Goal: Communication & Community: Participate in discussion

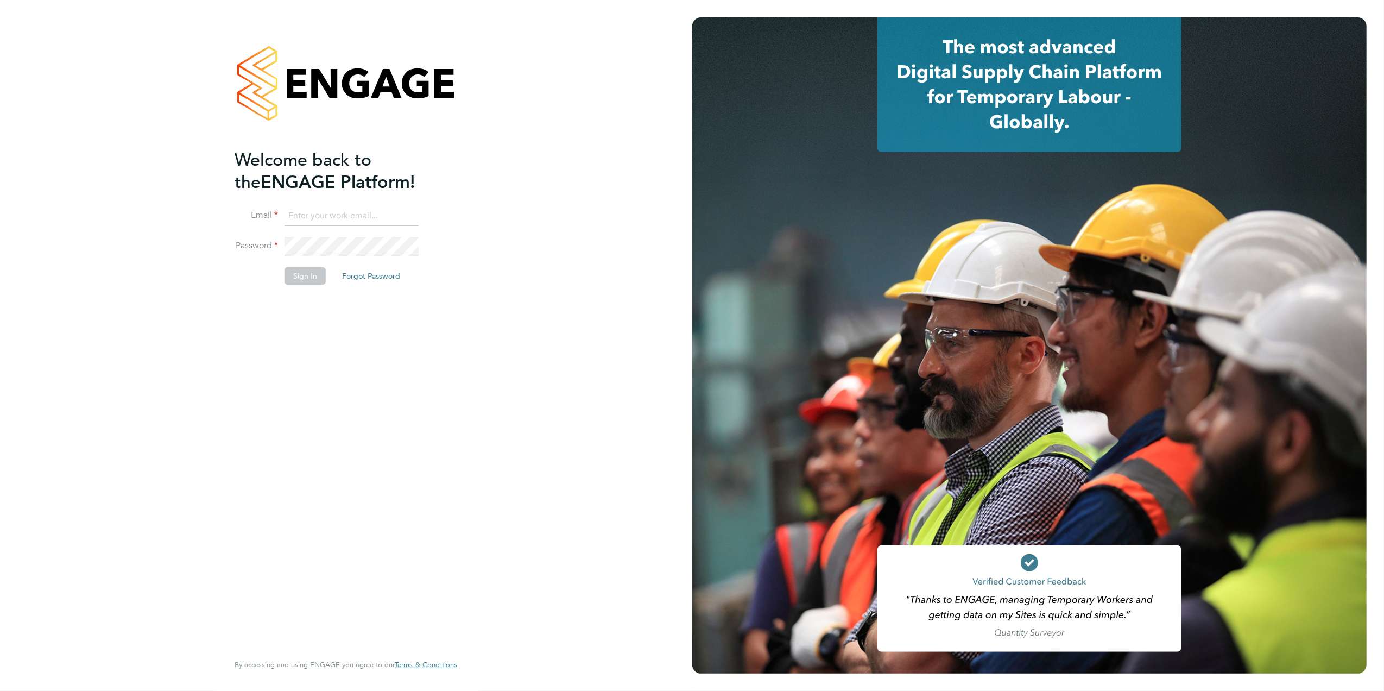
type input "caroline.waithera@bluearrow.co.uk"
click at [313, 283] on button "Sign In" at bounding box center [304, 275] width 41 height 17
click at [309, 279] on div "Sorry, we are having problems connecting to our services." at bounding box center [346, 345] width 692 height 691
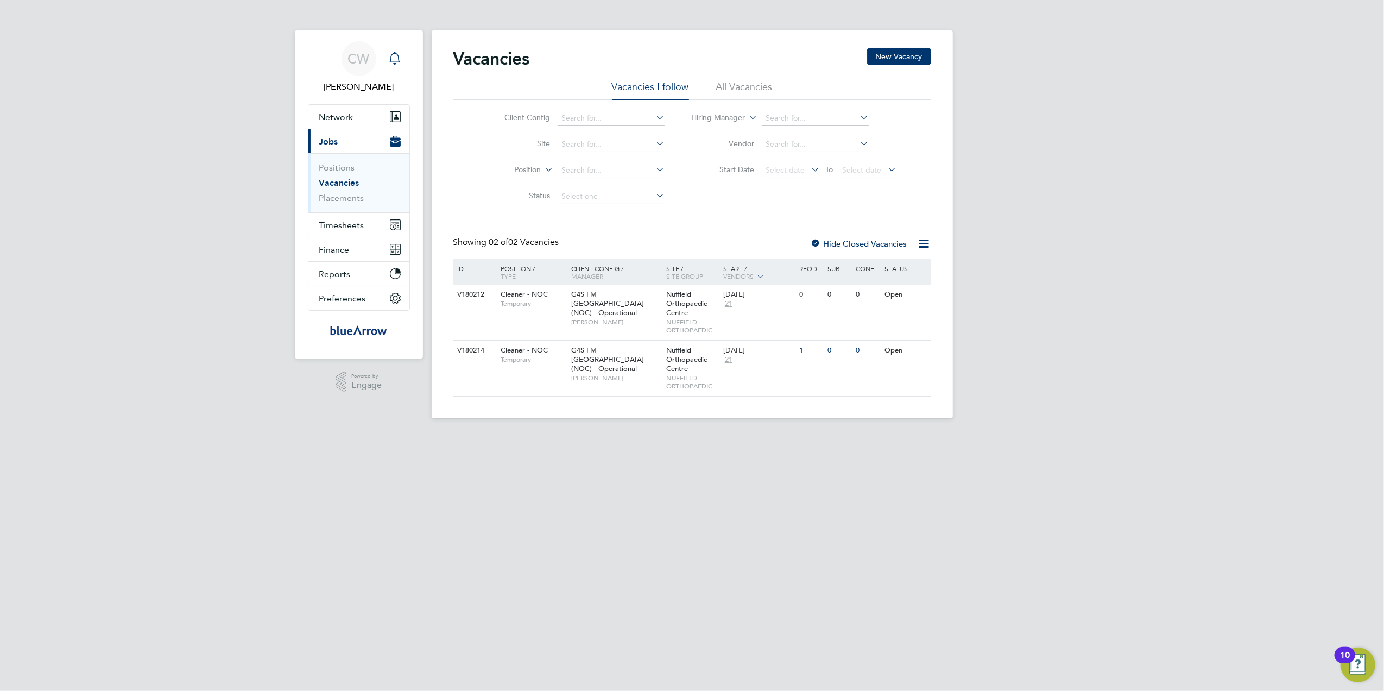
click at [398, 55] on icon "Main navigation" at bounding box center [394, 58] width 13 height 13
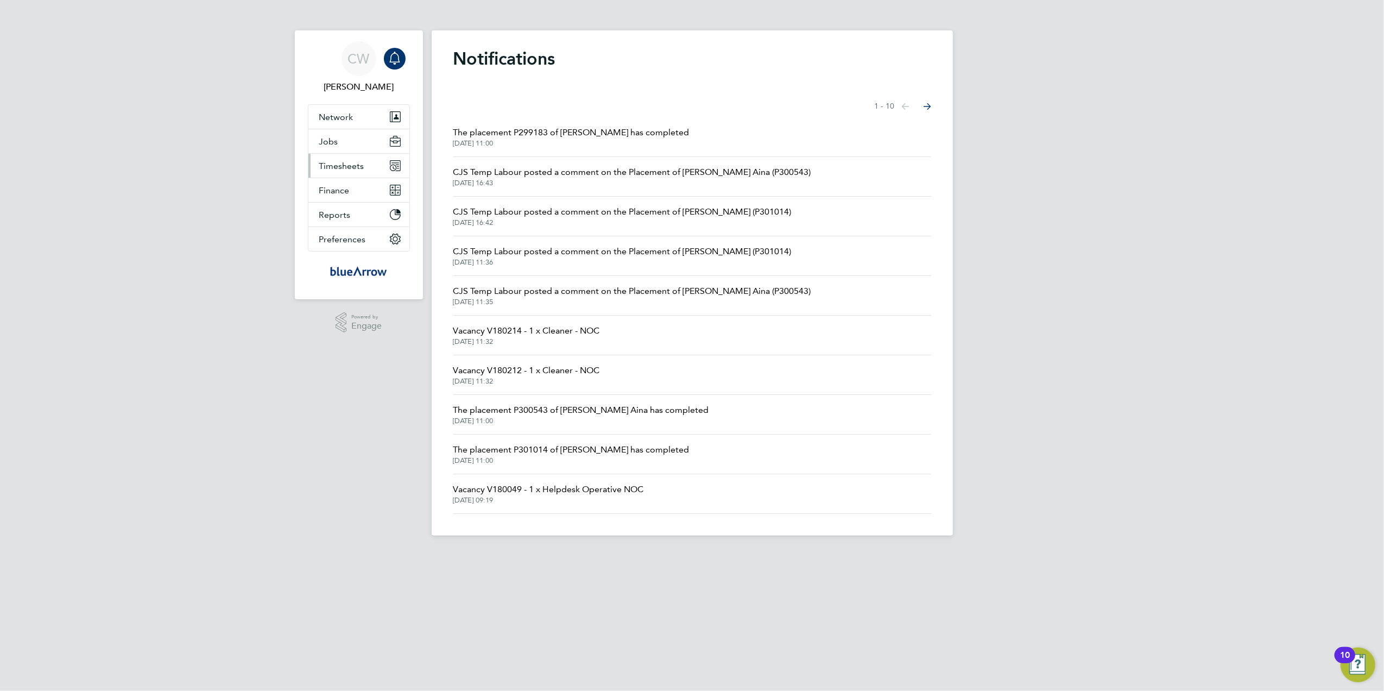
click at [350, 167] on span "Timesheets" at bounding box center [341, 166] width 45 height 10
click at [331, 191] on link "Timesheets" at bounding box center [341, 192] width 45 height 10
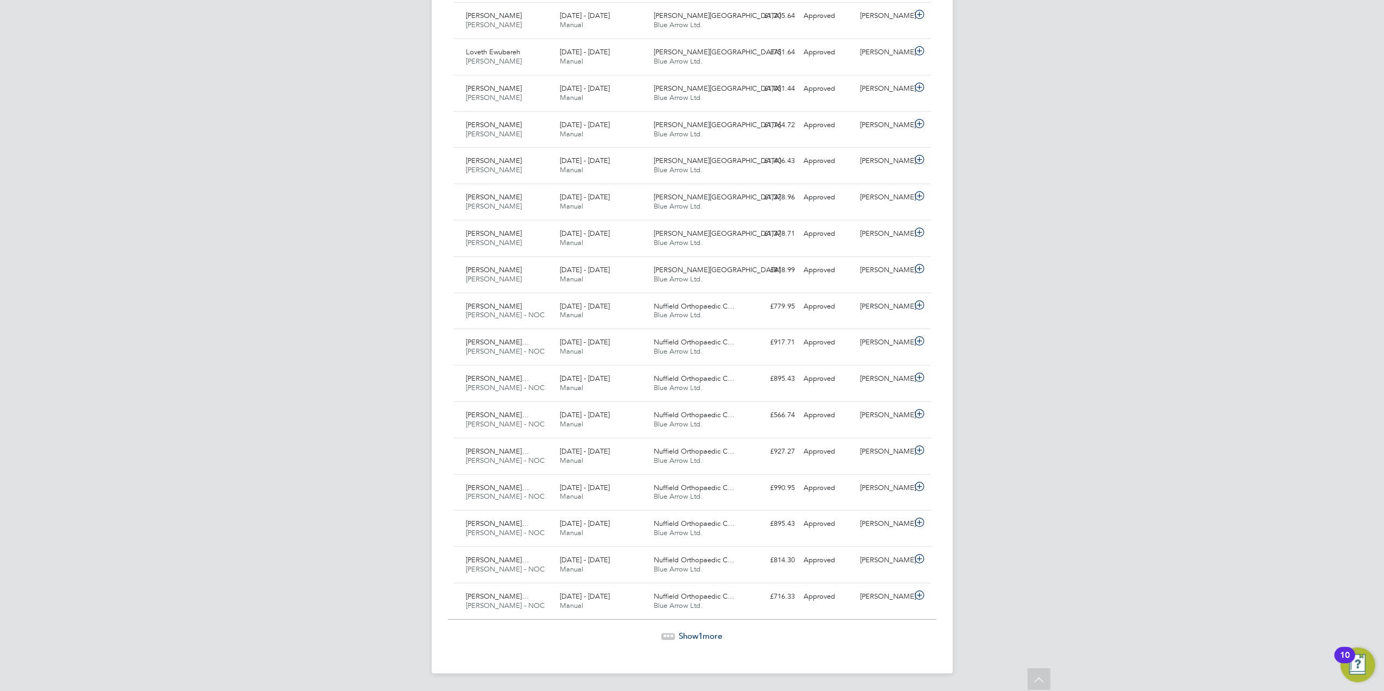
click at [702, 631] on span "1" at bounding box center [701, 635] width 4 height 10
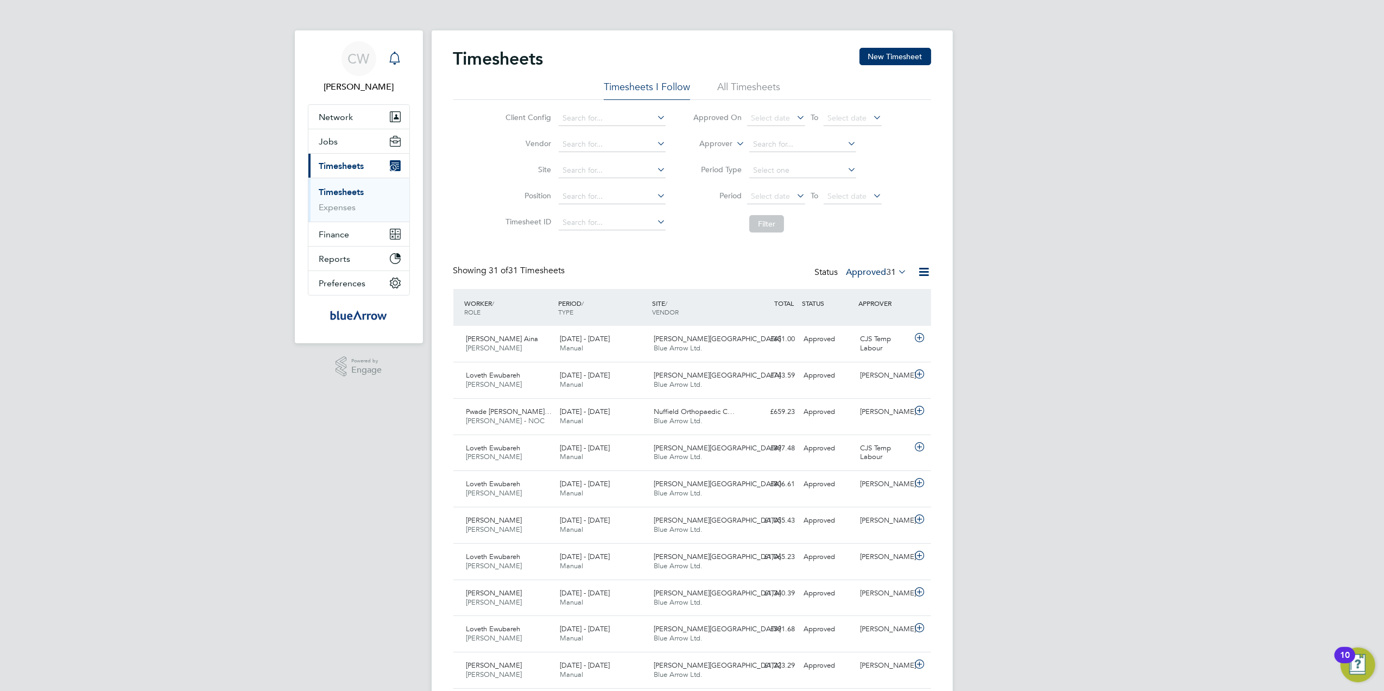
click at [396, 57] on icon "Main navigation" at bounding box center [394, 58] width 13 height 13
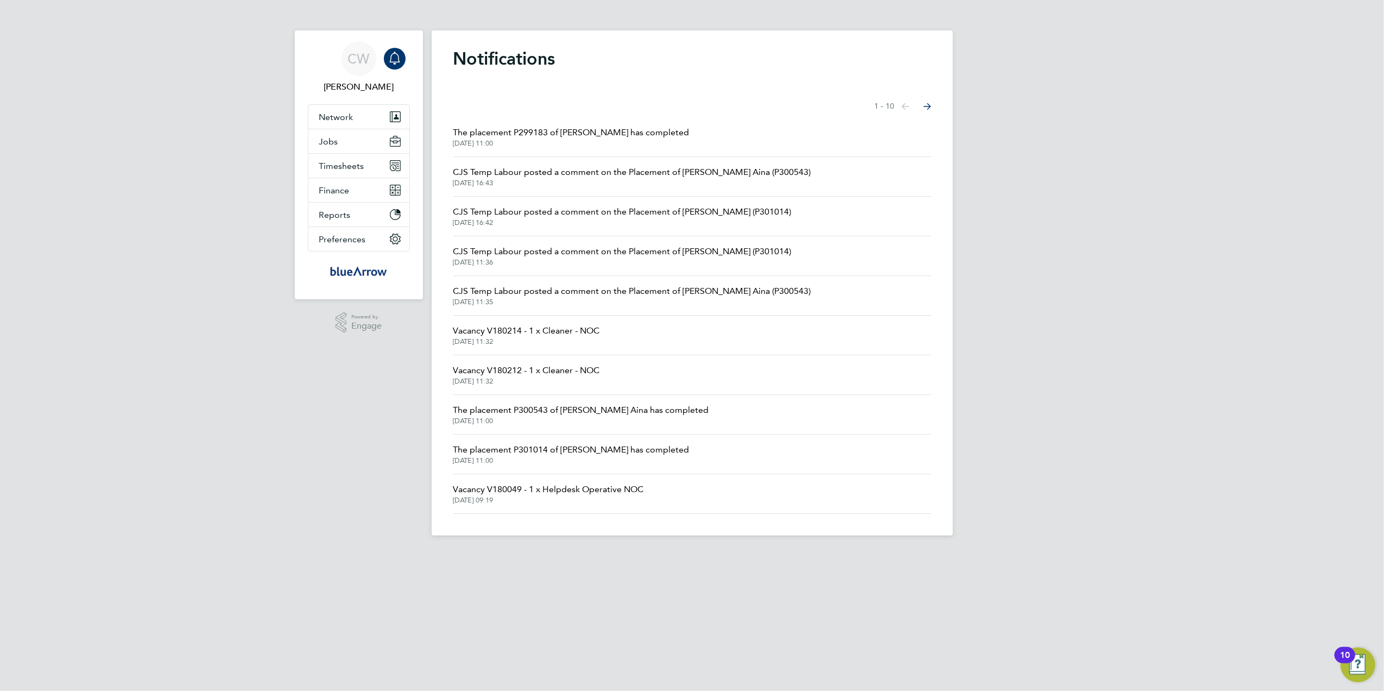
click at [927, 105] on icon "Select page of notifications list" at bounding box center [927, 106] width 8 height 7
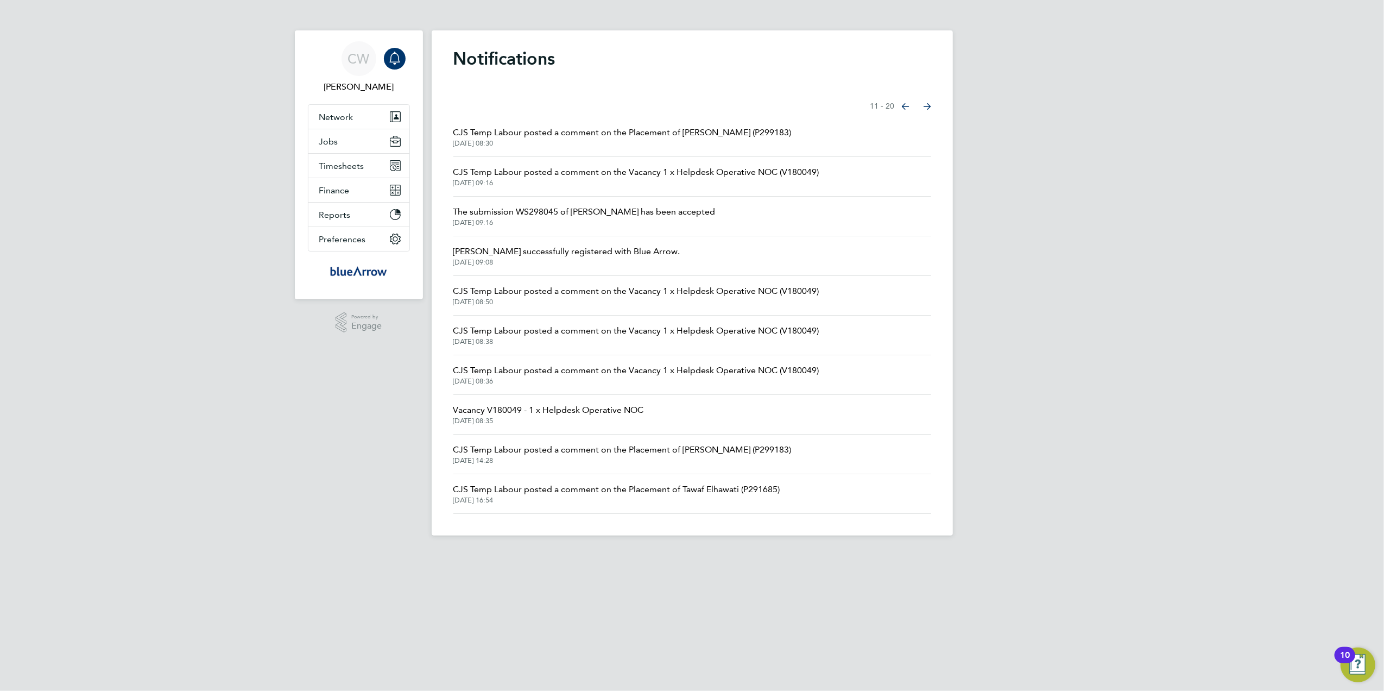
click at [927, 105] on icon "Select page of notifications list" at bounding box center [927, 106] width 8 height 7
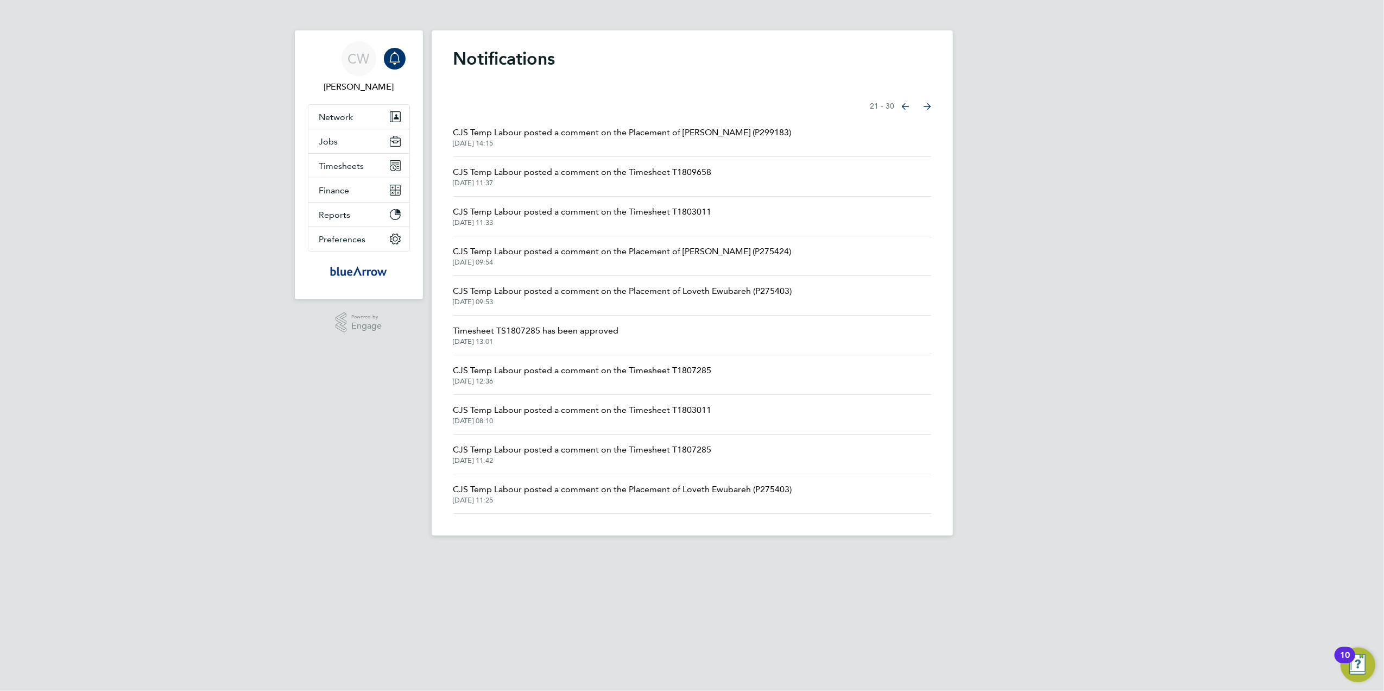
click at [927, 105] on icon "Select page of notifications list" at bounding box center [927, 106] width 8 height 7
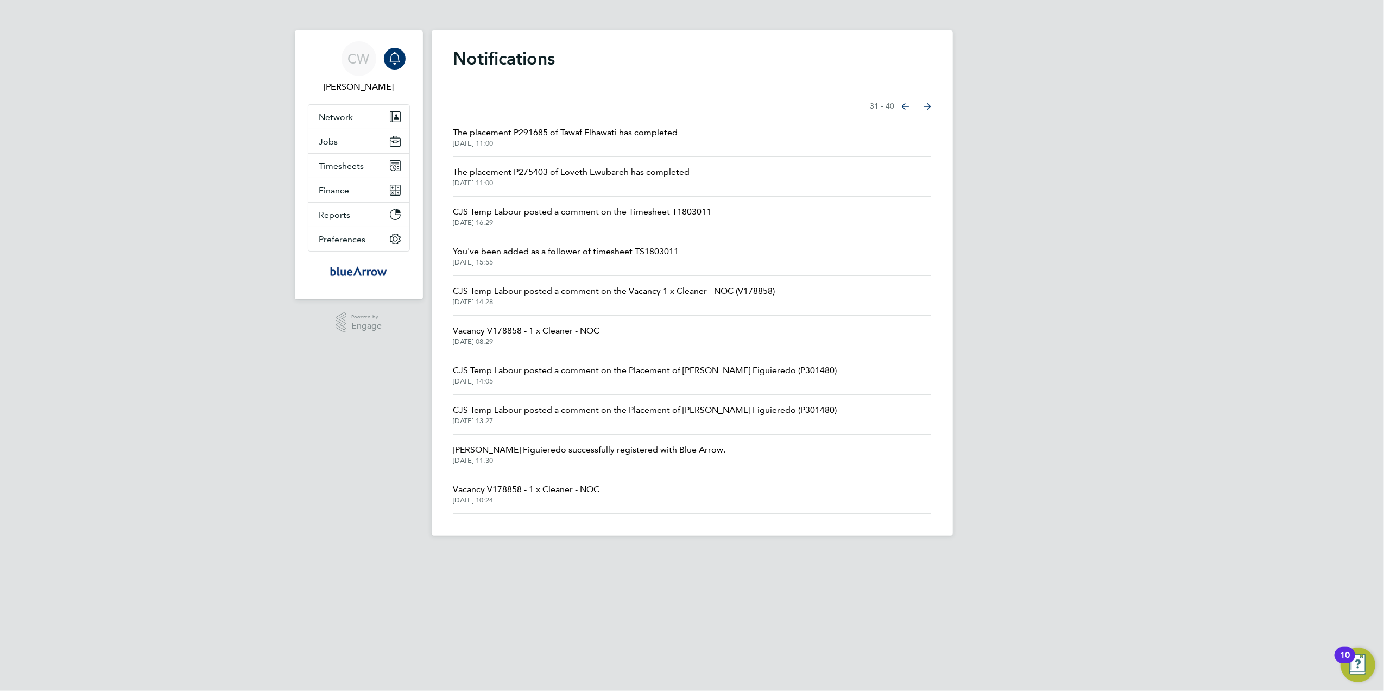
click at [927, 105] on icon "Select page of notifications list" at bounding box center [927, 106] width 8 height 7
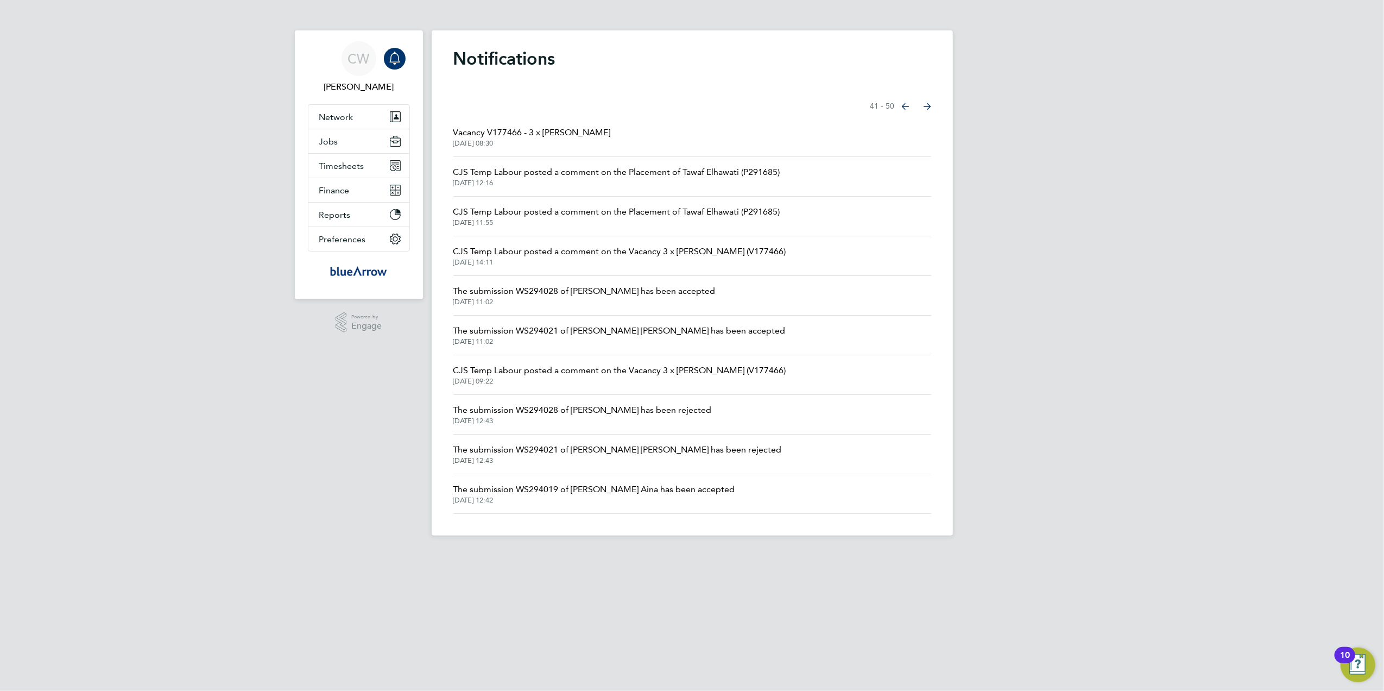
click at [926, 107] on icon "Select page of notifications list" at bounding box center [927, 106] width 8 height 7
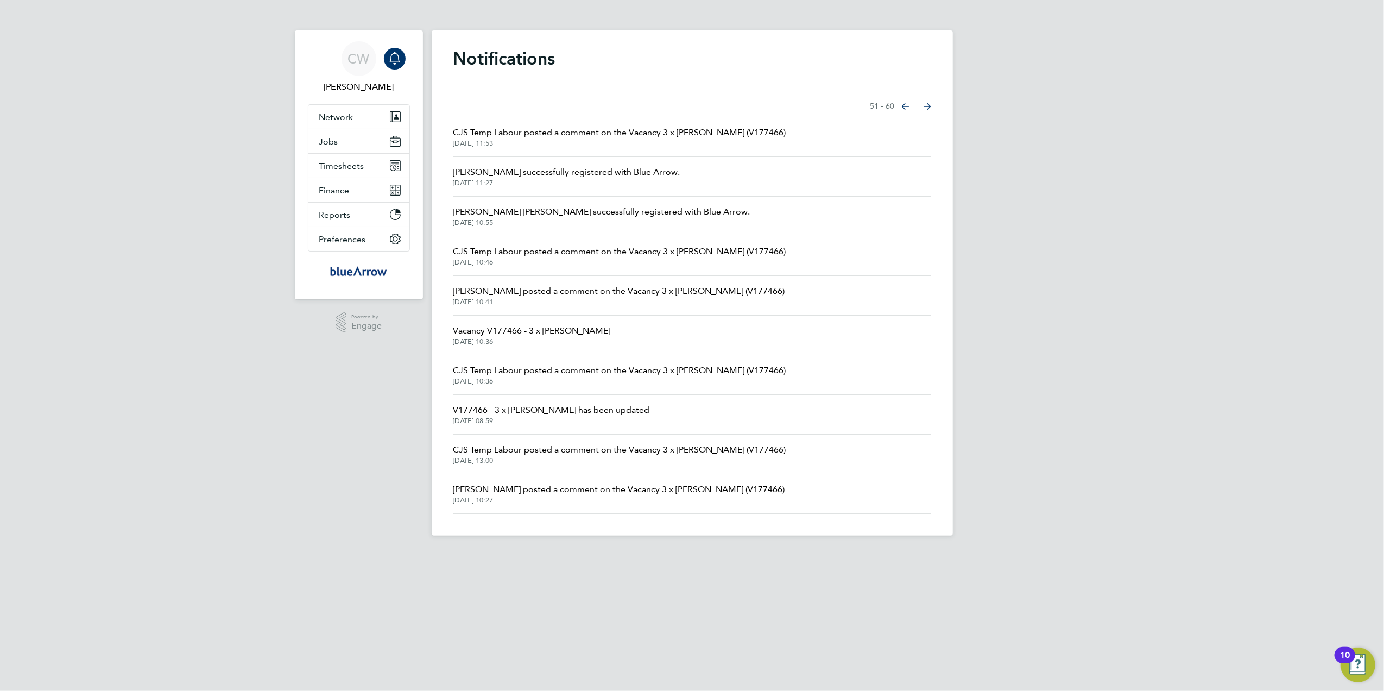
click at [926, 107] on icon "Select page of notifications list" at bounding box center [927, 106] width 8 height 7
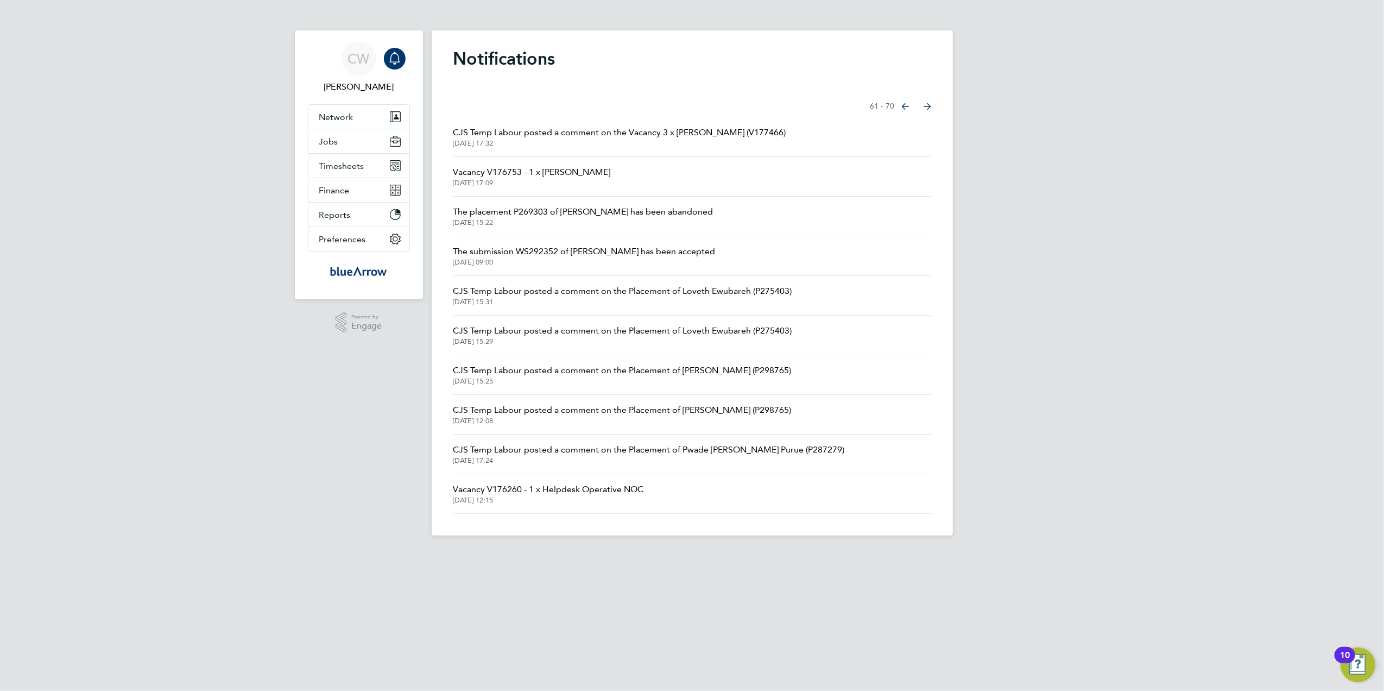
click at [926, 107] on icon "Select page of notifications list" at bounding box center [927, 106] width 8 height 7
click at [925, 109] on icon "Select page of notifications list" at bounding box center [927, 106] width 8 height 7
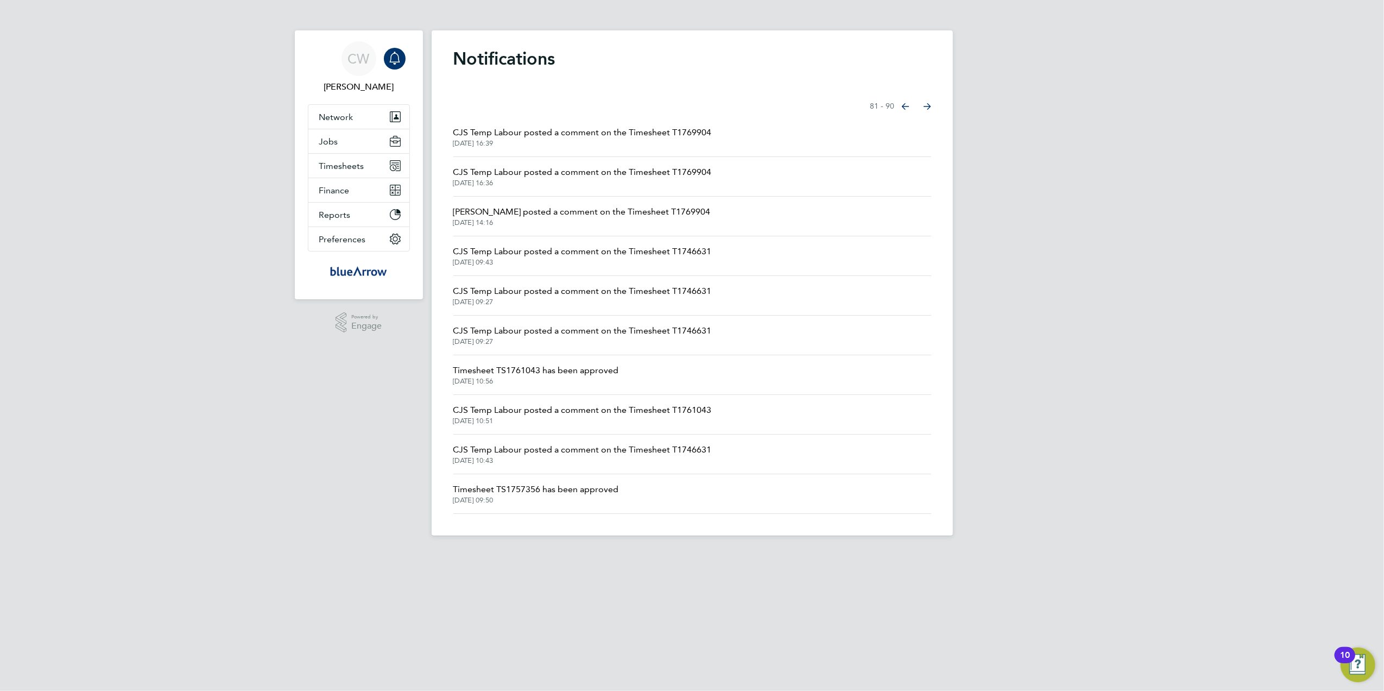
click at [925, 109] on icon "Select page of notifications list" at bounding box center [927, 106] width 8 height 7
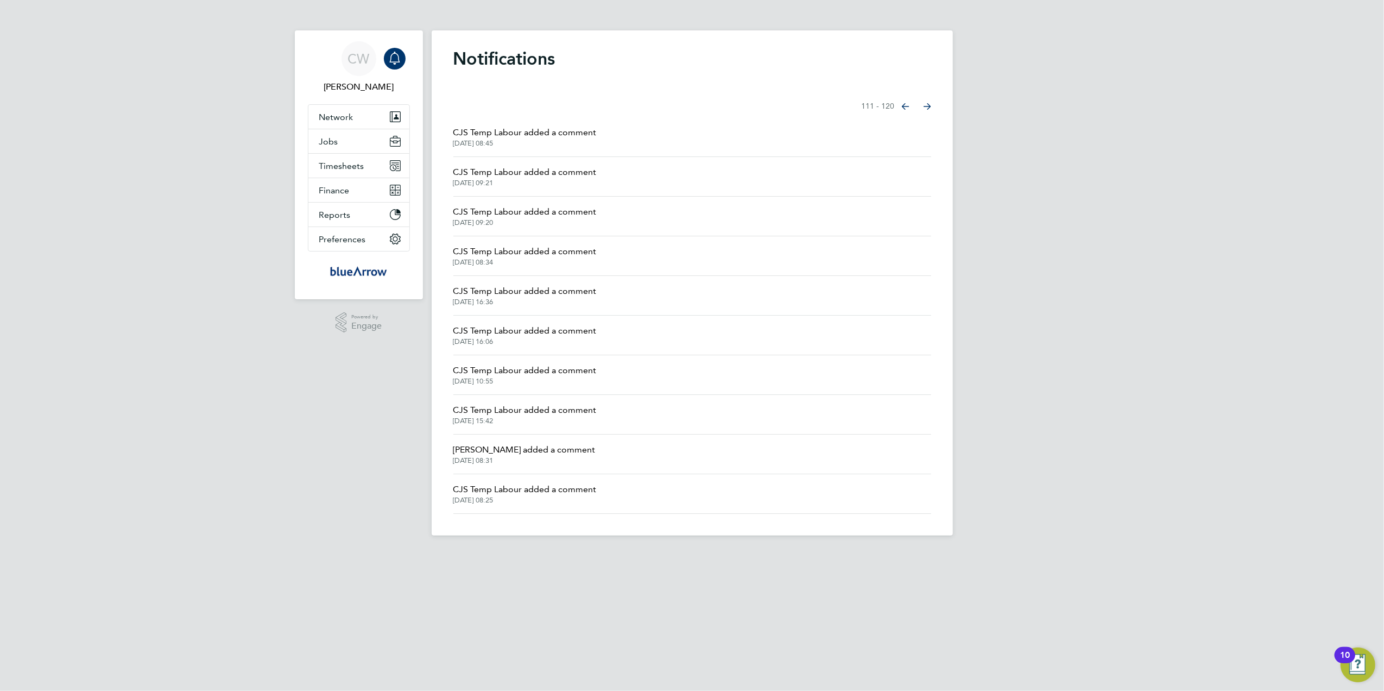
click at [925, 109] on icon "Select page of notifications list" at bounding box center [927, 106] width 8 height 7
click at [546, 203] on li "The submission WS283960 of Tawaf Elhawati has been accepted 03 Jun 2025, 11:57" at bounding box center [692, 217] width 478 height 40
click at [544, 213] on span "The submission WS283960 of Tawaf Elhawati has been accepted" at bounding box center [584, 211] width 262 height 13
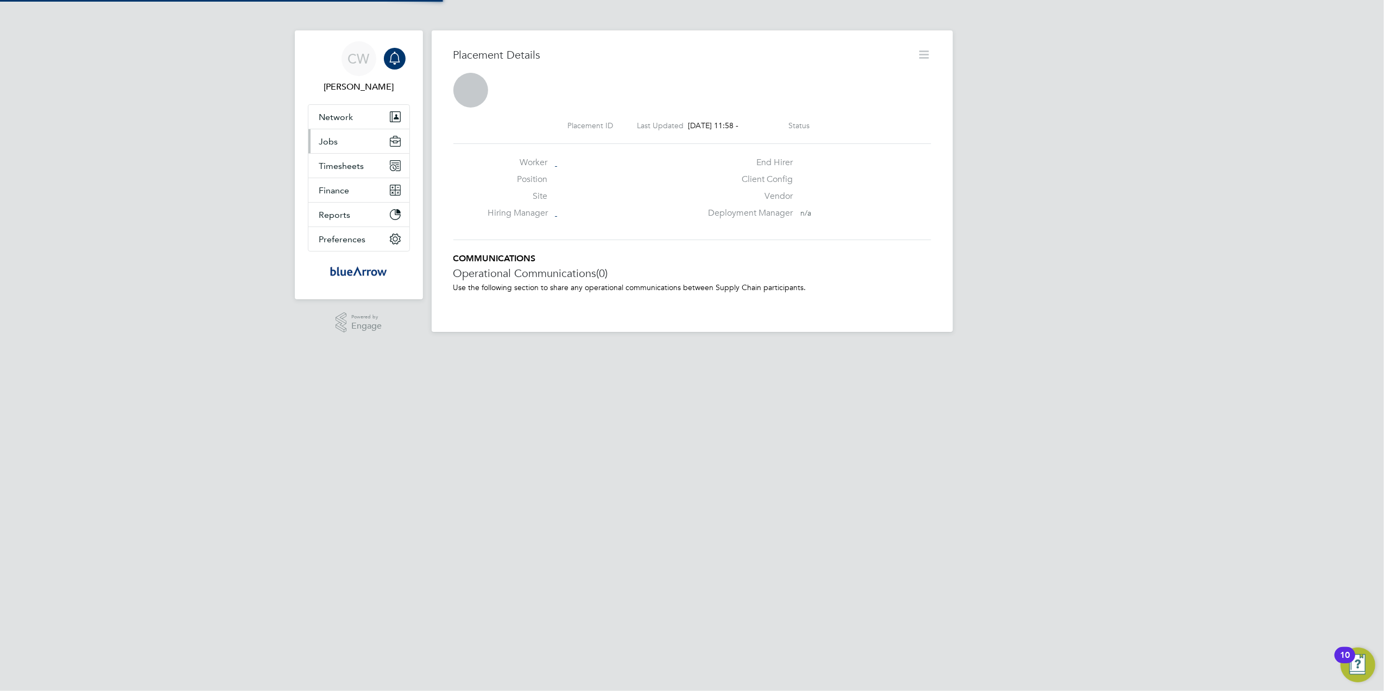
scroll to position [17, 215]
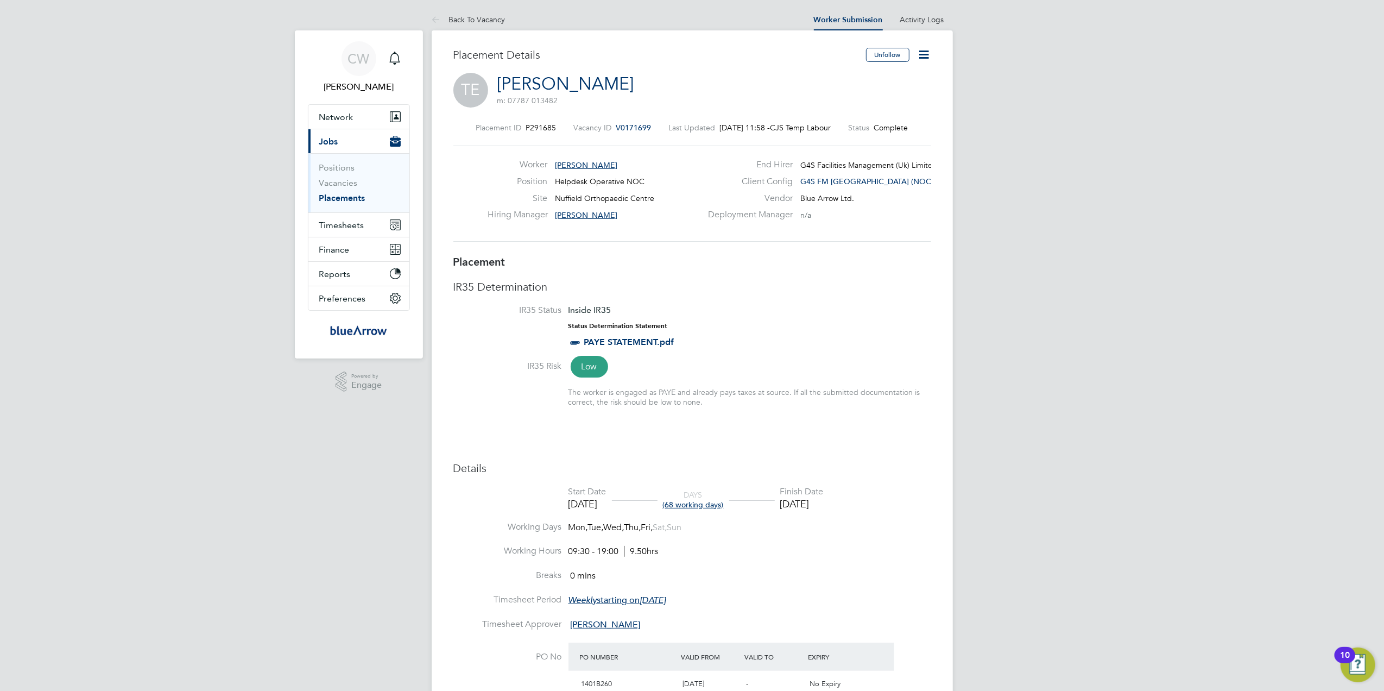
click at [619, 127] on span "V0171699" at bounding box center [633, 128] width 35 height 10
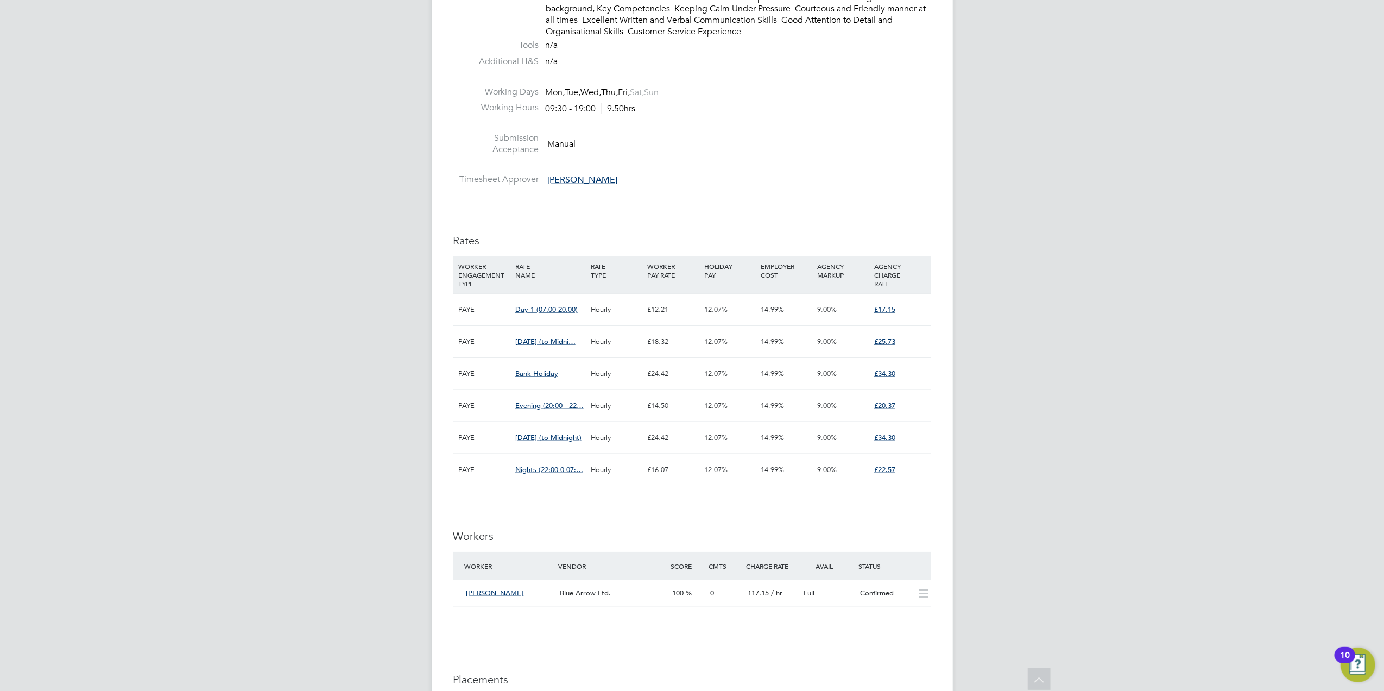
scroll to position [1375, 0]
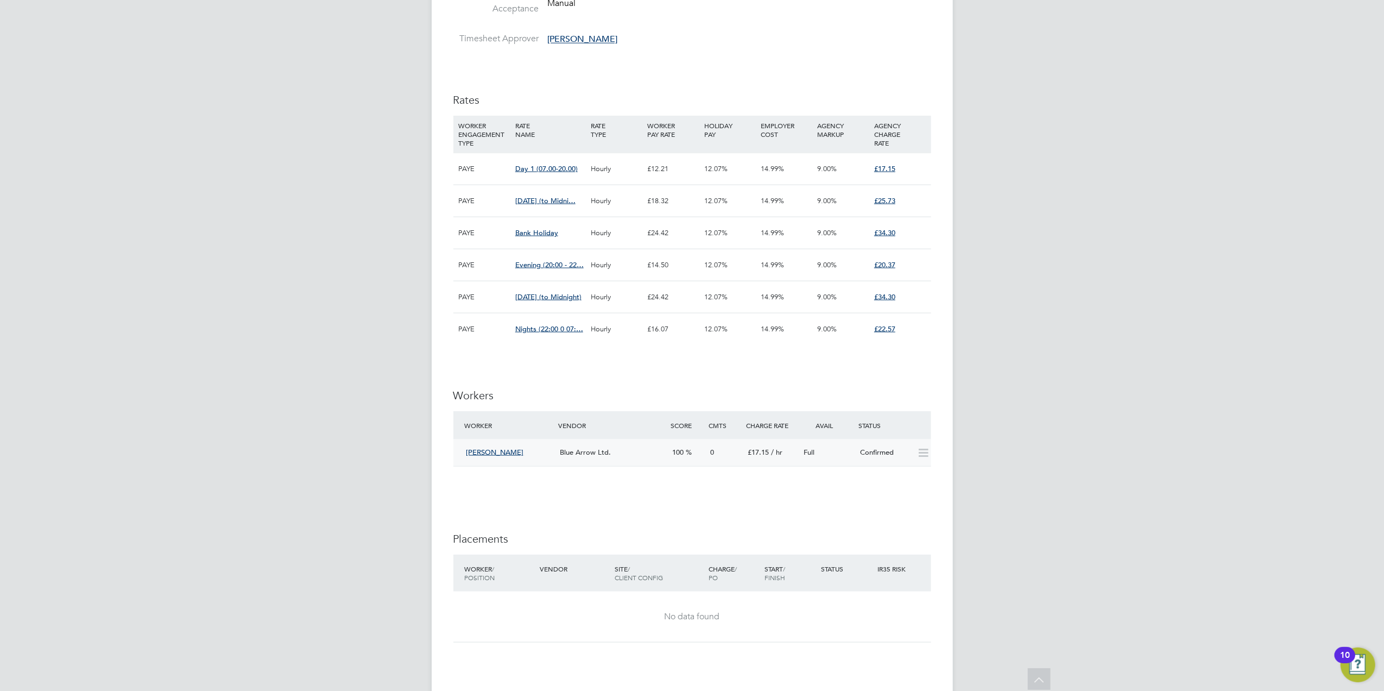
click at [497, 446] on div "Tawaf Elhawati" at bounding box center [509, 453] width 94 height 18
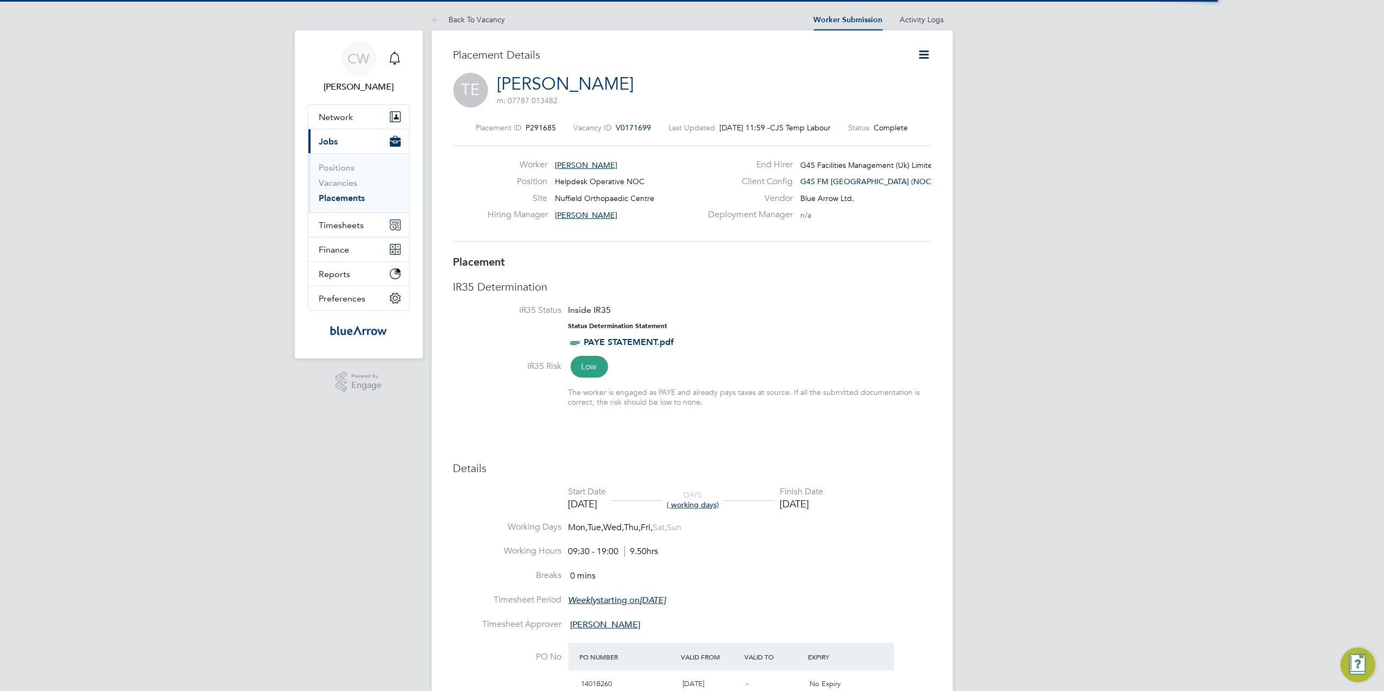
scroll to position [5, 5]
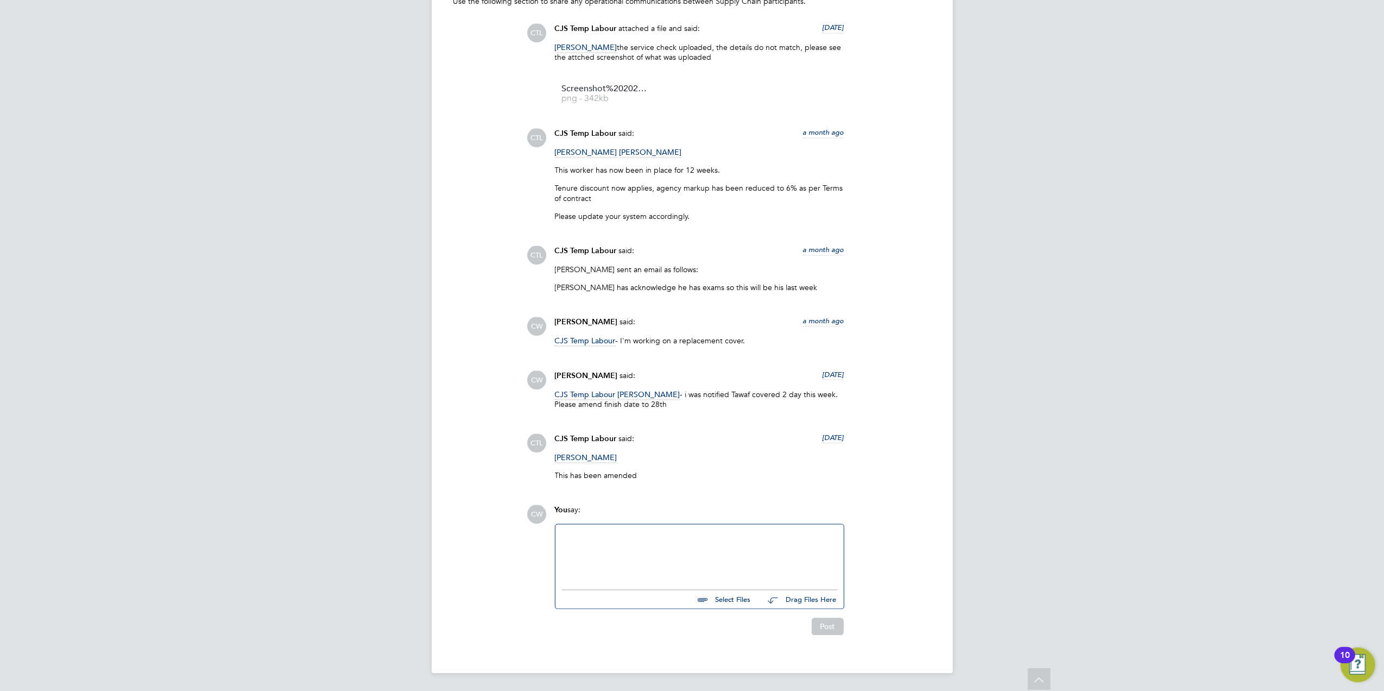
click at [591, 533] on div at bounding box center [699, 554] width 275 height 47
click at [610, 544] on div "Hi CJS- Please extend Tawaf. he can cover reception this weekend as Olushola is…" at bounding box center [699, 554] width 275 height 47
click at [570, 531] on div "Hi CJS- Please extend Tawaf. he can cover reception this weekend as Olushola is…" at bounding box center [699, 554] width 275 height 47
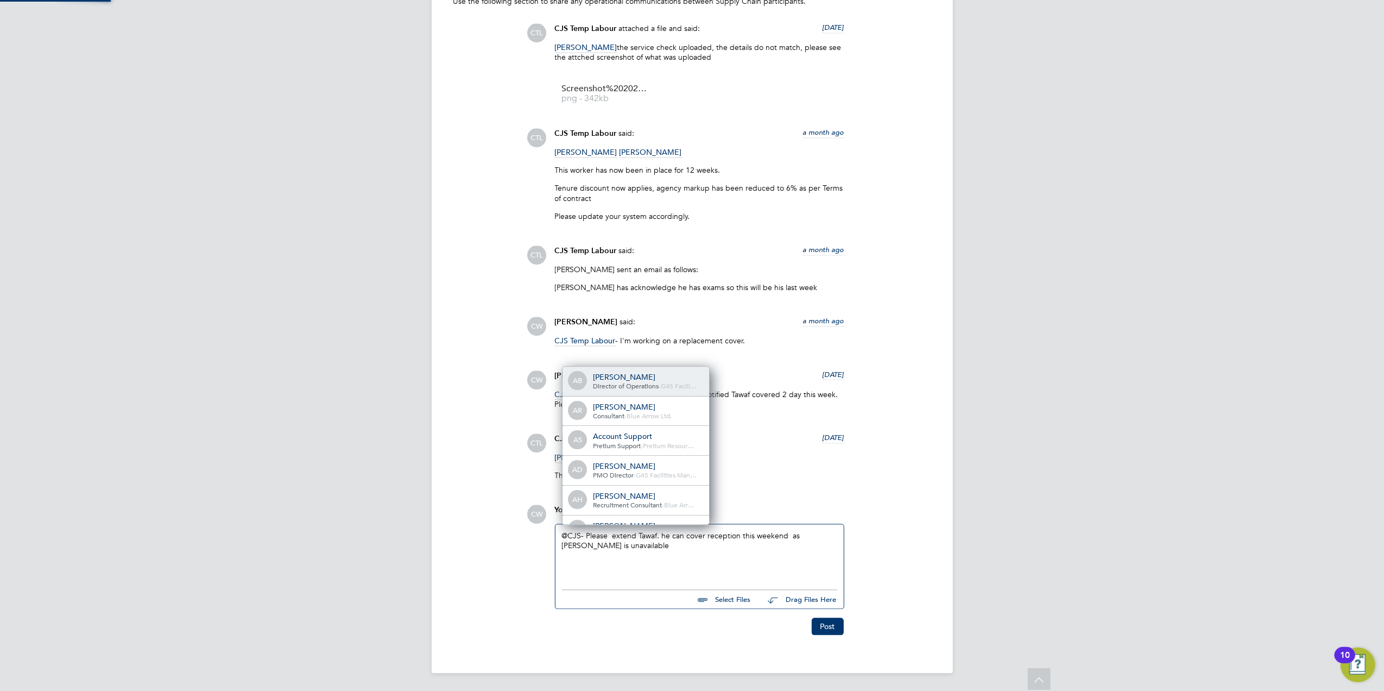
scroll to position [9, 109]
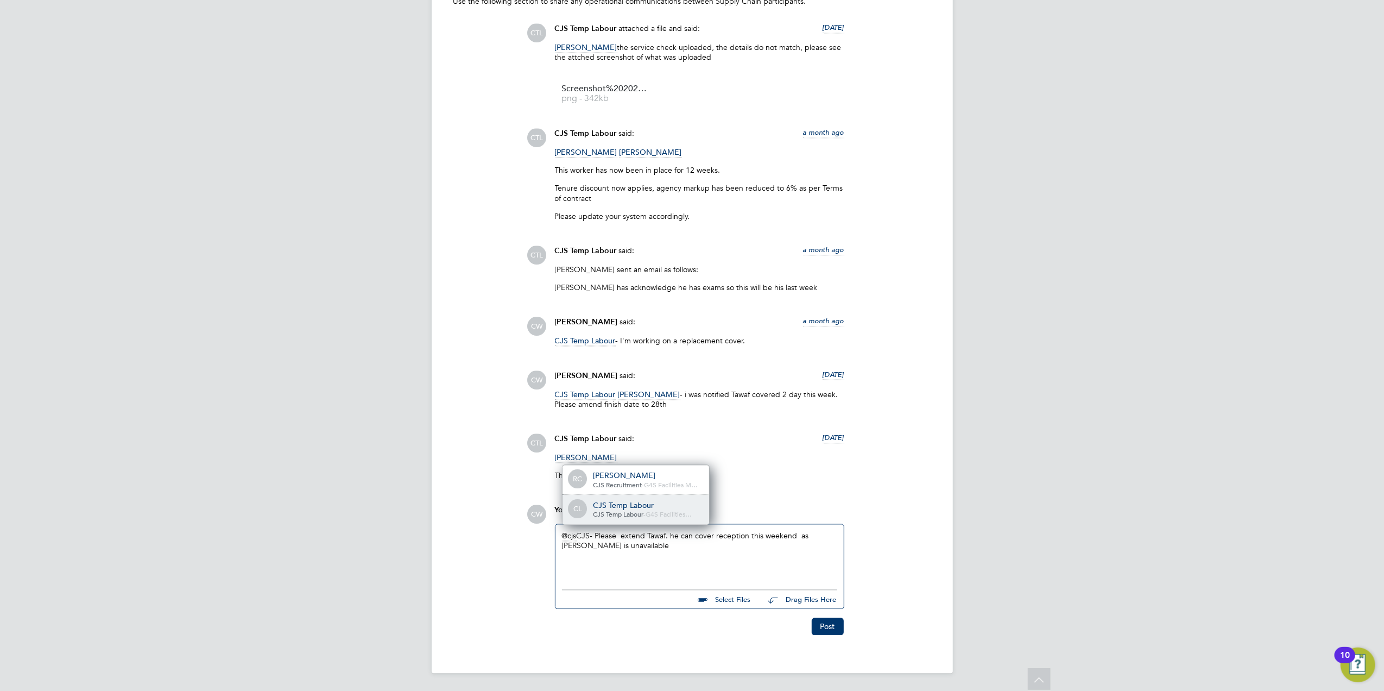
click at [597, 507] on div "CJS Temp Labour" at bounding box center [647, 506] width 109 height 10
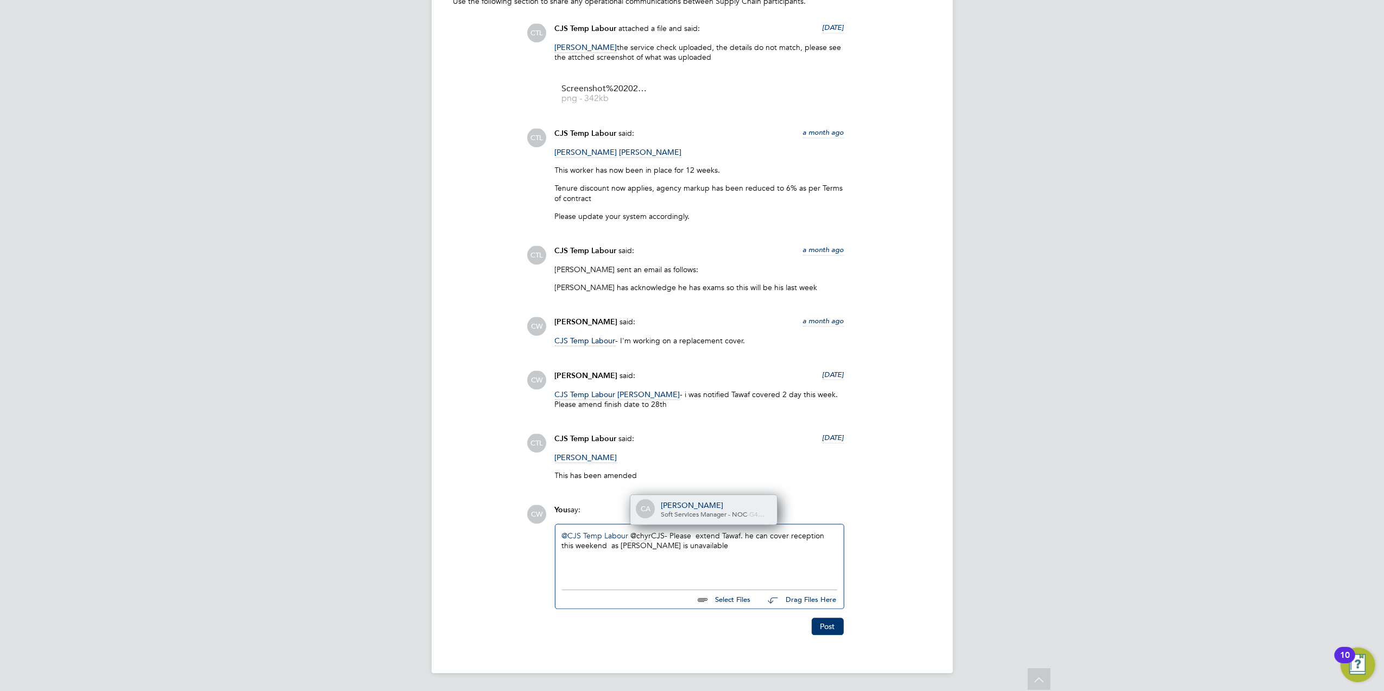
click at [679, 502] on div "[PERSON_NAME]" at bounding box center [715, 506] width 109 height 10
click at [713, 531] on div "@CJS Temp Labour ​ @Chyrie Anderson ​ CJS- Please extend Tawaf. he can cover re…" at bounding box center [699, 554] width 275 height 47
click at [774, 533] on div "@CJS Temp Labour ​ @Chyrie Anderson ​ Please extend Tawaf. he can cover recepti…" at bounding box center [699, 554] width 275 height 47
click at [648, 542] on div "@CJS Temp Labour ​ @Chyrie Anderson ​ Please extend Tawaf. He can cover recepti…" at bounding box center [699, 554] width 275 height 47
click at [645, 541] on div "@CJS Temp Labour ​ @Chyrie Anderson ​ Please extend Tawaf. He can cover recepti…" at bounding box center [699, 554] width 275 height 47
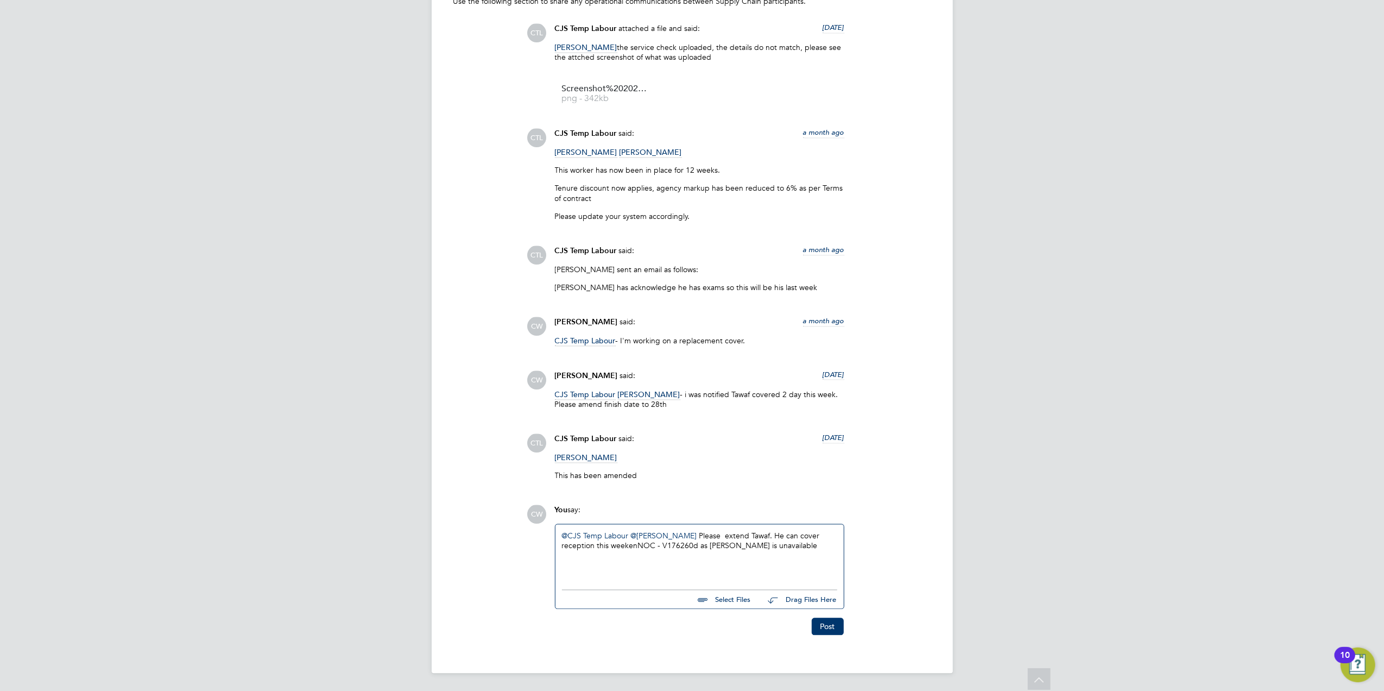
click at [635, 543] on div "@CJS Temp Labour ​ @Chyrie Anderson ​ Please extend Tawaf. He can cover recepti…" at bounding box center [699, 554] width 275 height 47
click at [695, 541] on div "@CJS Temp Labour ​ @Chyrie Anderson ​ Please extend Tawaf. He can cover recepti…" at bounding box center [699, 554] width 275 height 47
click at [635, 542] on div "@CJS Temp Labour ​ @Chyrie Anderson ​ Please extend Tawaf. He can cover recepti…" at bounding box center [699, 554] width 275 height 47
click at [706, 541] on div "@CJS Temp Labour ​ @Chyrie Anderson ​ Please extend Tawaf. He can cover recepti…" at bounding box center [699, 554] width 275 height 47
drag, startPoint x: 671, startPoint y: 546, endPoint x: 648, endPoint y: 543, distance: 23.0
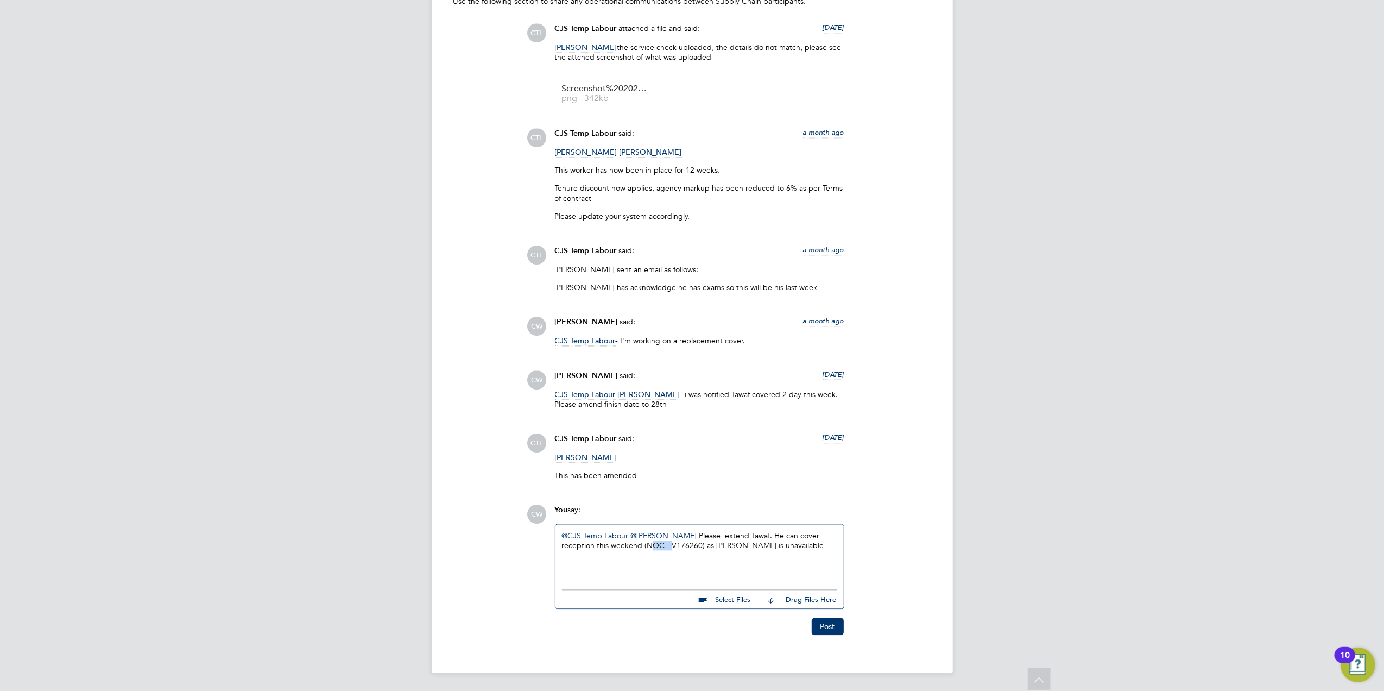
click at [648, 543] on div "@CJS Temp Labour ​ @Chyrie Anderson ​ Please extend Tawaf. He can cover recepti…" at bounding box center [699, 554] width 275 height 47
drag, startPoint x: 765, startPoint y: 545, endPoint x: 725, endPoint y: 544, distance: 39.6
click at [725, 544] on div "@CJS Temp Labour ​ @Chyrie Anderson ​ Please extend Tawaf. He can cover recepti…" at bounding box center [699, 554] width 275 height 47
click at [726, 542] on div "@CJS Temp Labour ​ @Chyrie Anderson ​ Please extend Tawaf. He can cover recepti…" at bounding box center [699, 554] width 275 height 47
click at [642, 537] on link "@Chyrie Anderson" at bounding box center [664, 536] width 66 height 10
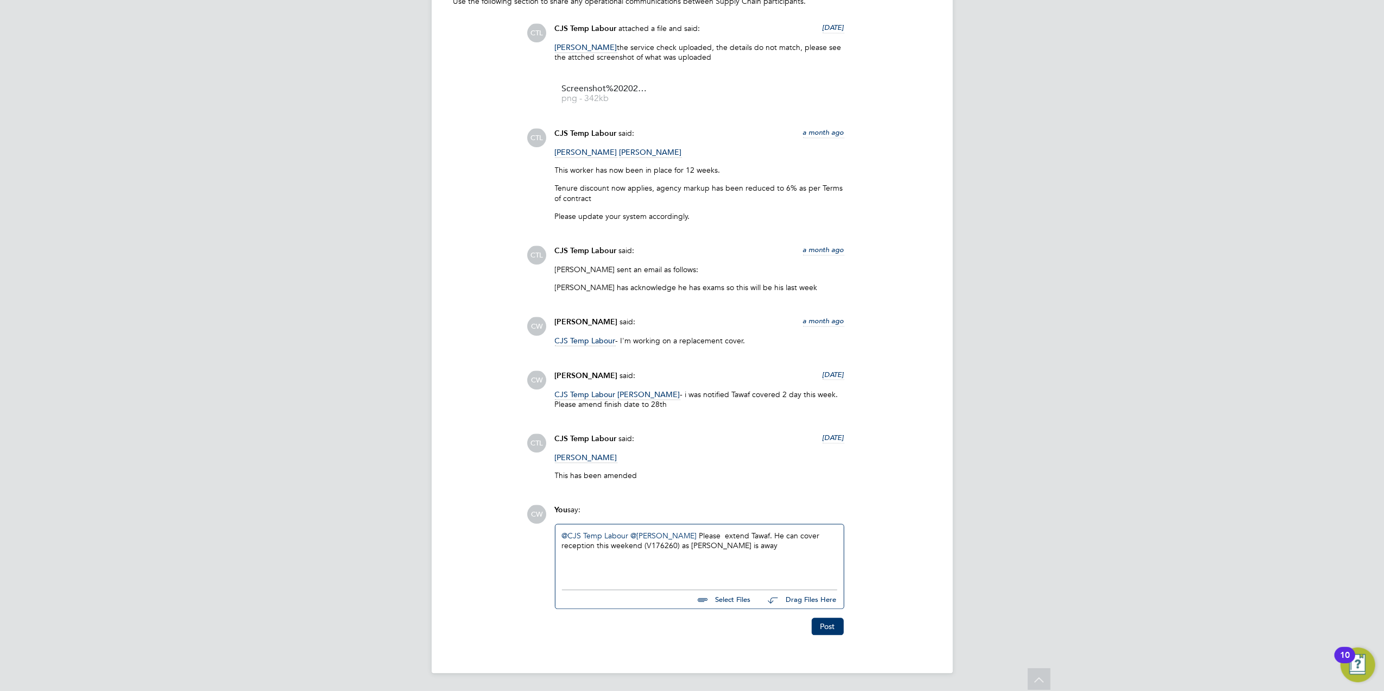
click at [642, 544] on div "@CJS Temp Labour ​ @Chyrie Anderson ​ Please extend Tawaf. He can cover recepti…" at bounding box center [699, 554] width 275 height 47
click at [672, 544] on div "@CJS Temp Labour ​ @Chyrie Anderson ​ Please extend Tawaf. He can cover recepti…" at bounding box center [699, 554] width 275 height 47
click at [674, 543] on div "@CJS Temp Labour ​ @Chyrie Anderson ​ Please extend Tawaf. He can cover recepti…" at bounding box center [699, 554] width 275 height 47
click at [828, 628] on button "Post" at bounding box center [828, 626] width 32 height 17
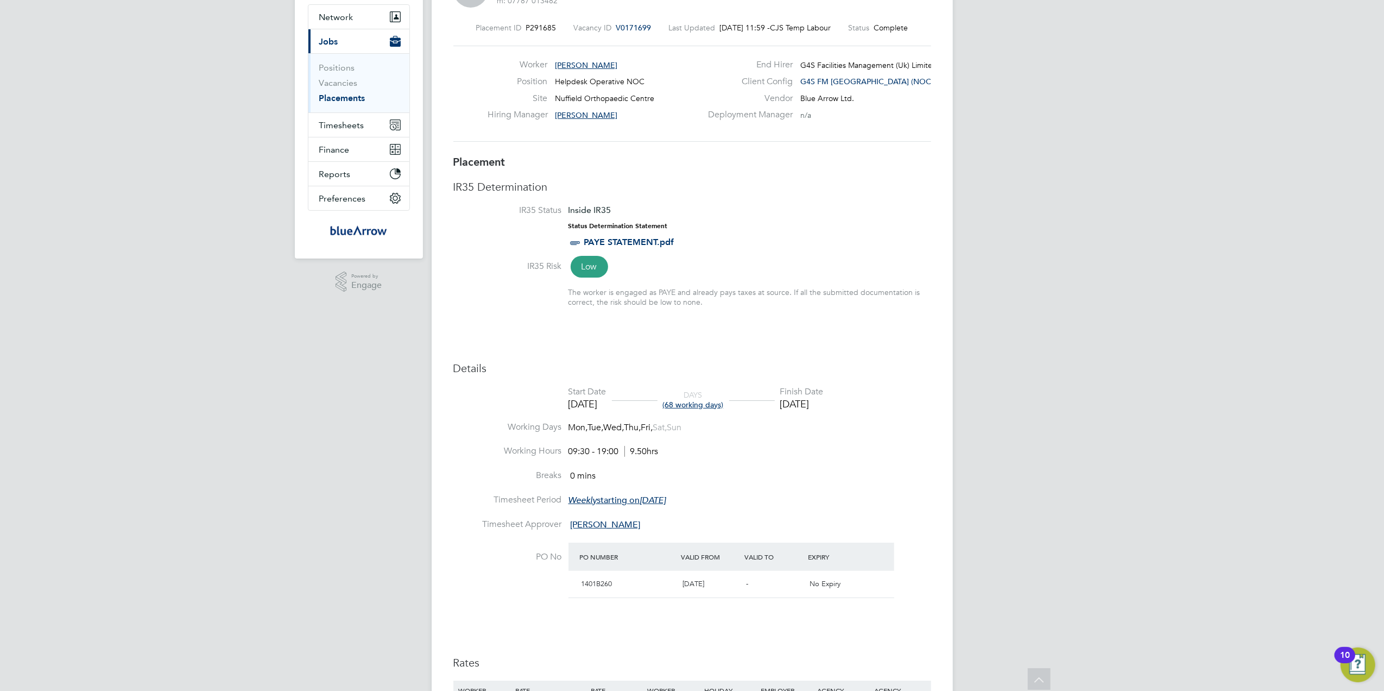
scroll to position [0, 0]
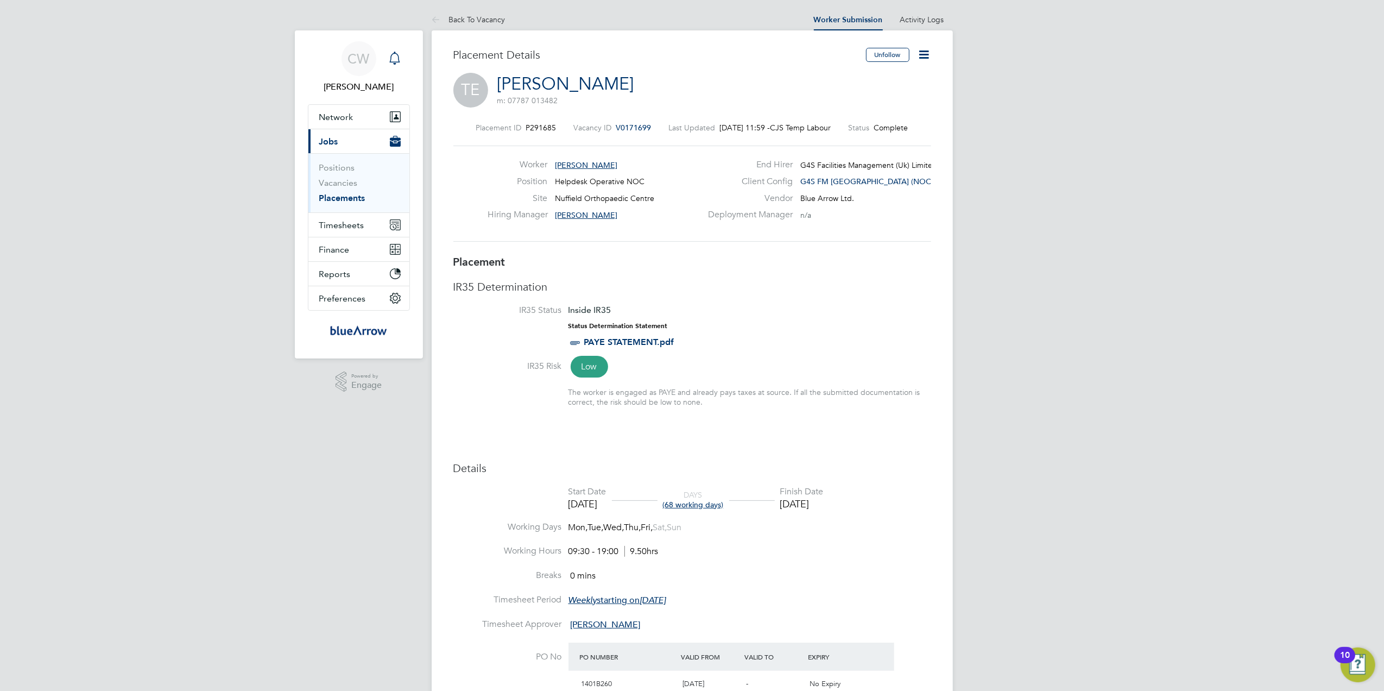
click at [393, 53] on icon "Main navigation" at bounding box center [394, 58] width 13 height 13
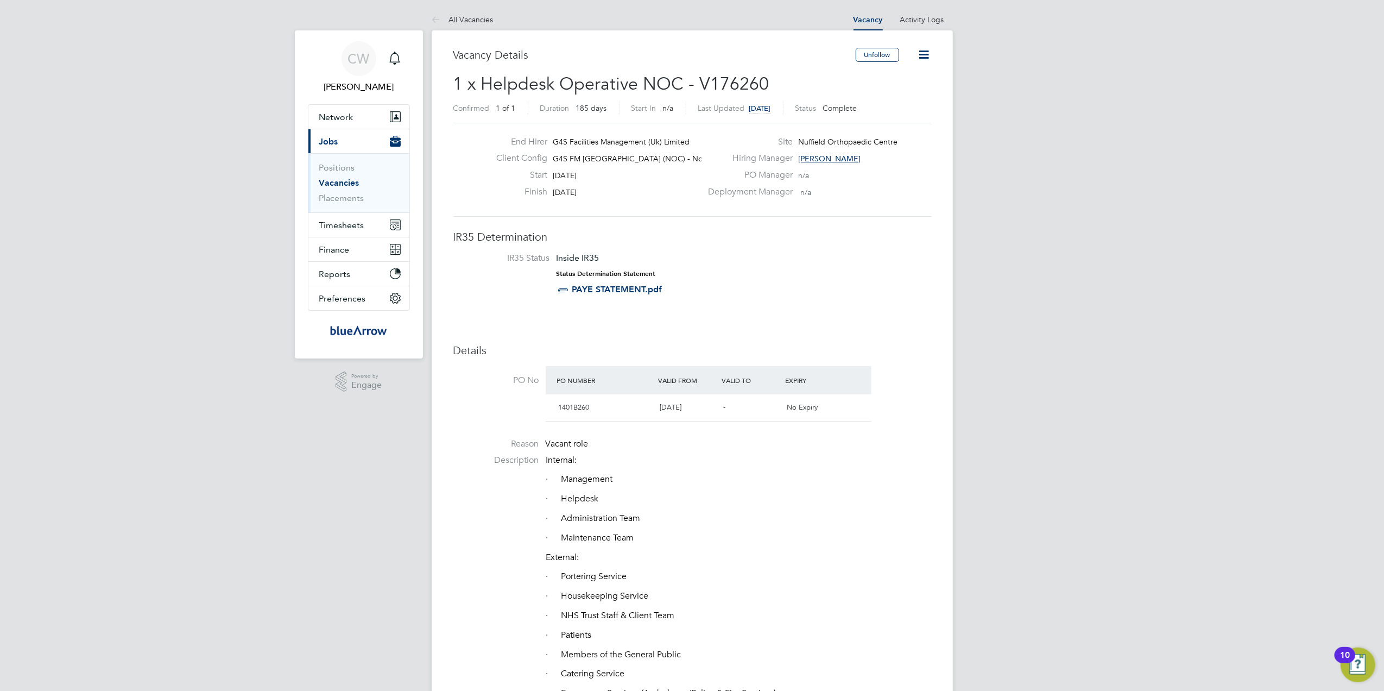
click at [338, 140] on span "Jobs" at bounding box center [328, 141] width 19 height 10
click at [397, 61] on icon "Main navigation" at bounding box center [394, 58] width 13 height 13
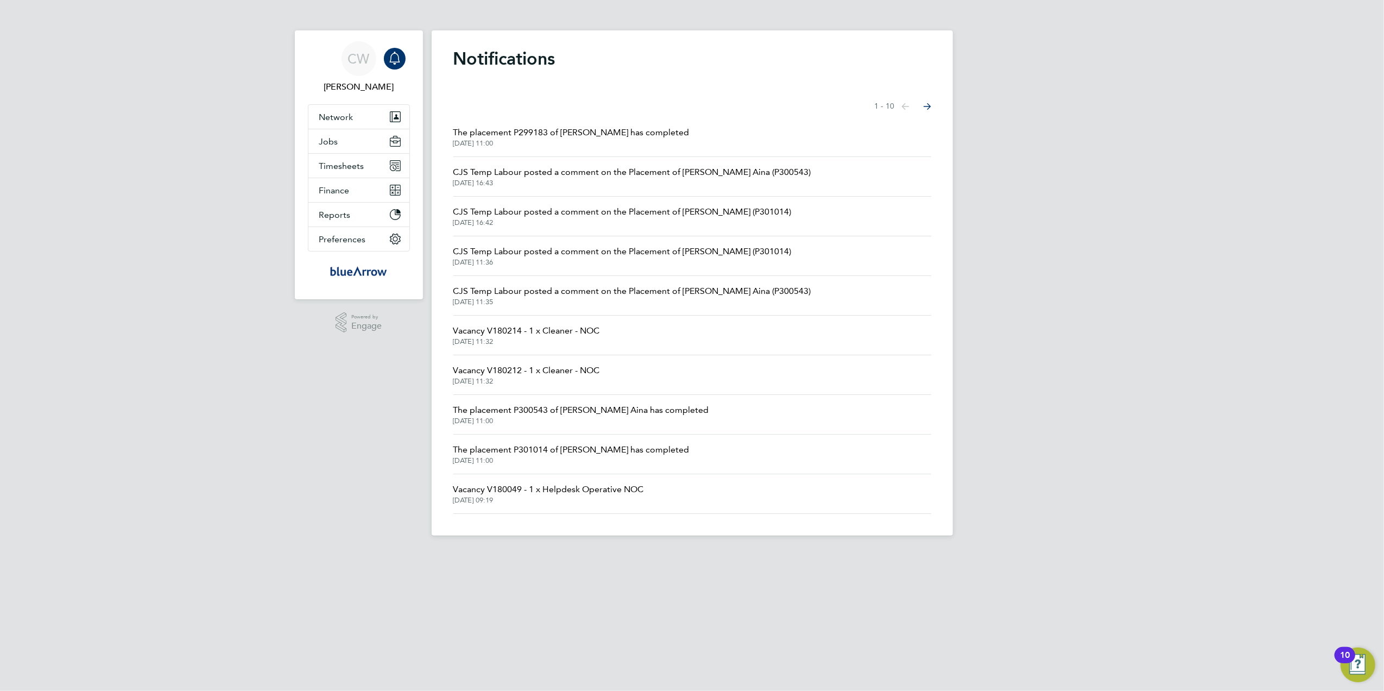
click at [502, 487] on span "Vacancy V180049 - 1 x Helpdesk Operative NOC" at bounding box center [548, 489] width 191 height 13
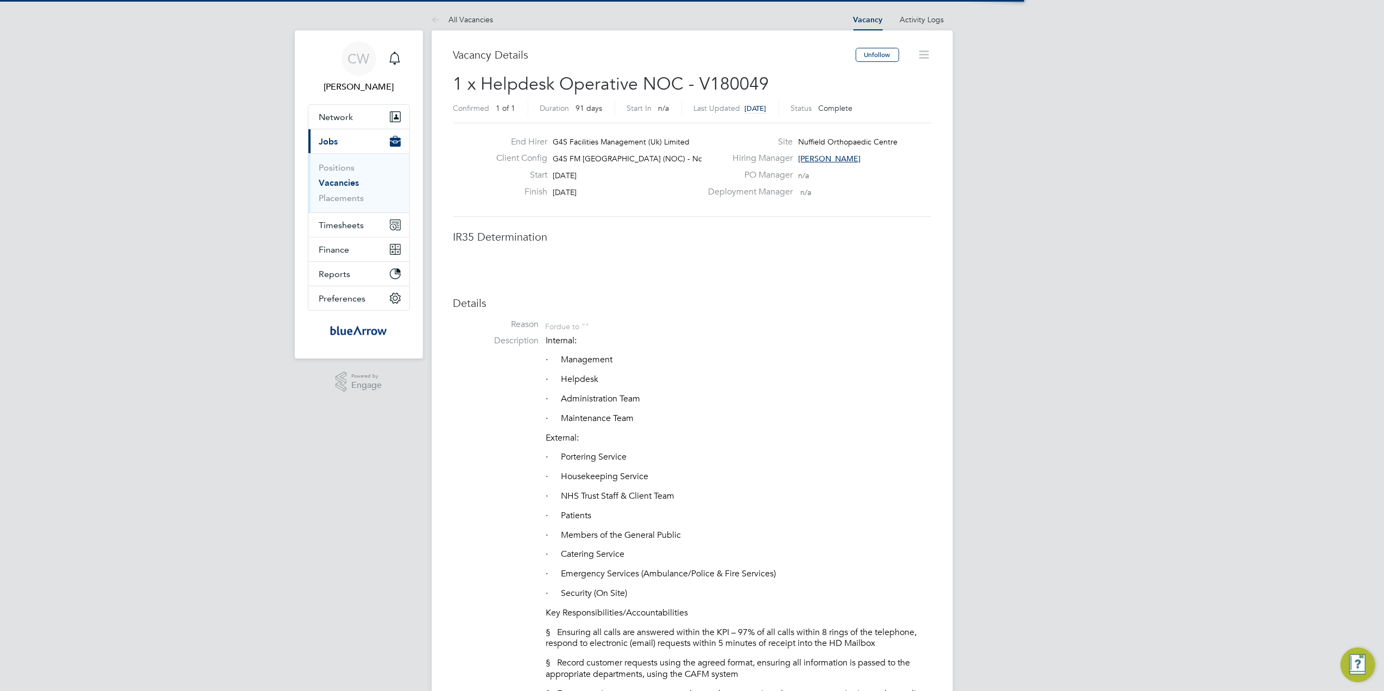
scroll to position [33, 76]
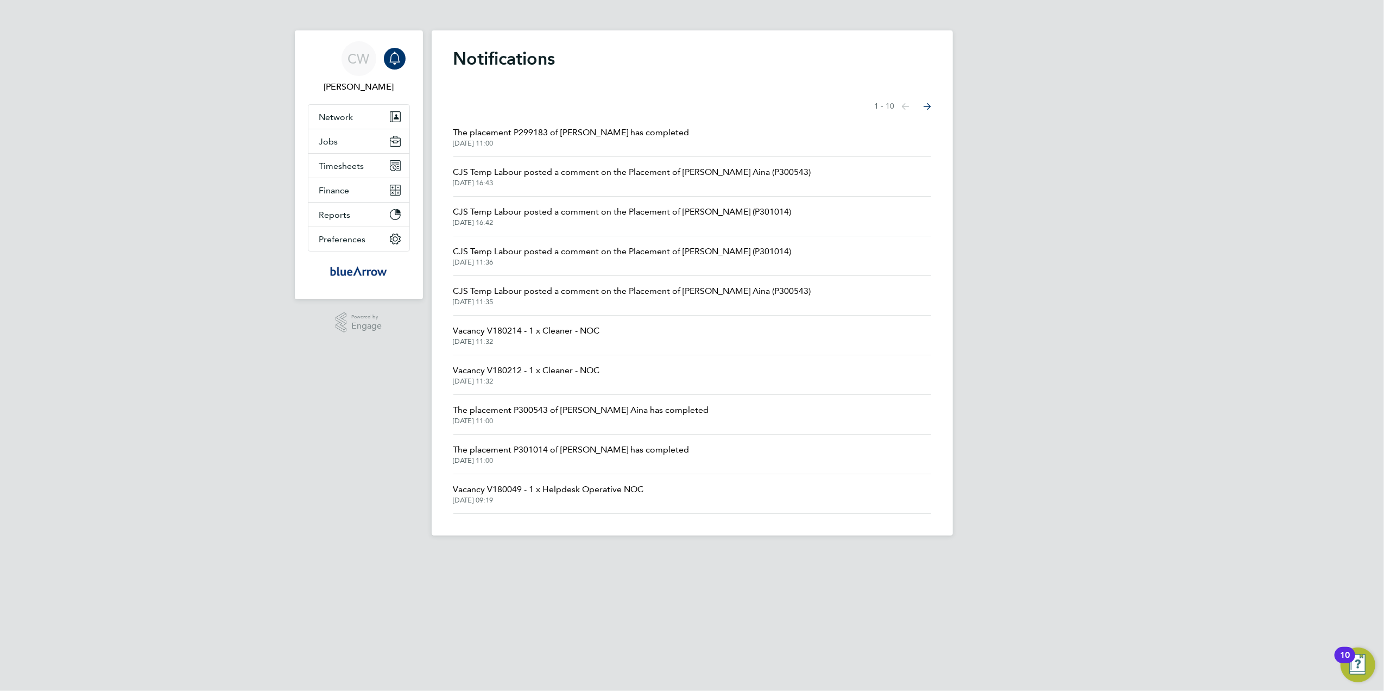
click at [922, 105] on button "Next page" at bounding box center [927, 107] width 22 height 22
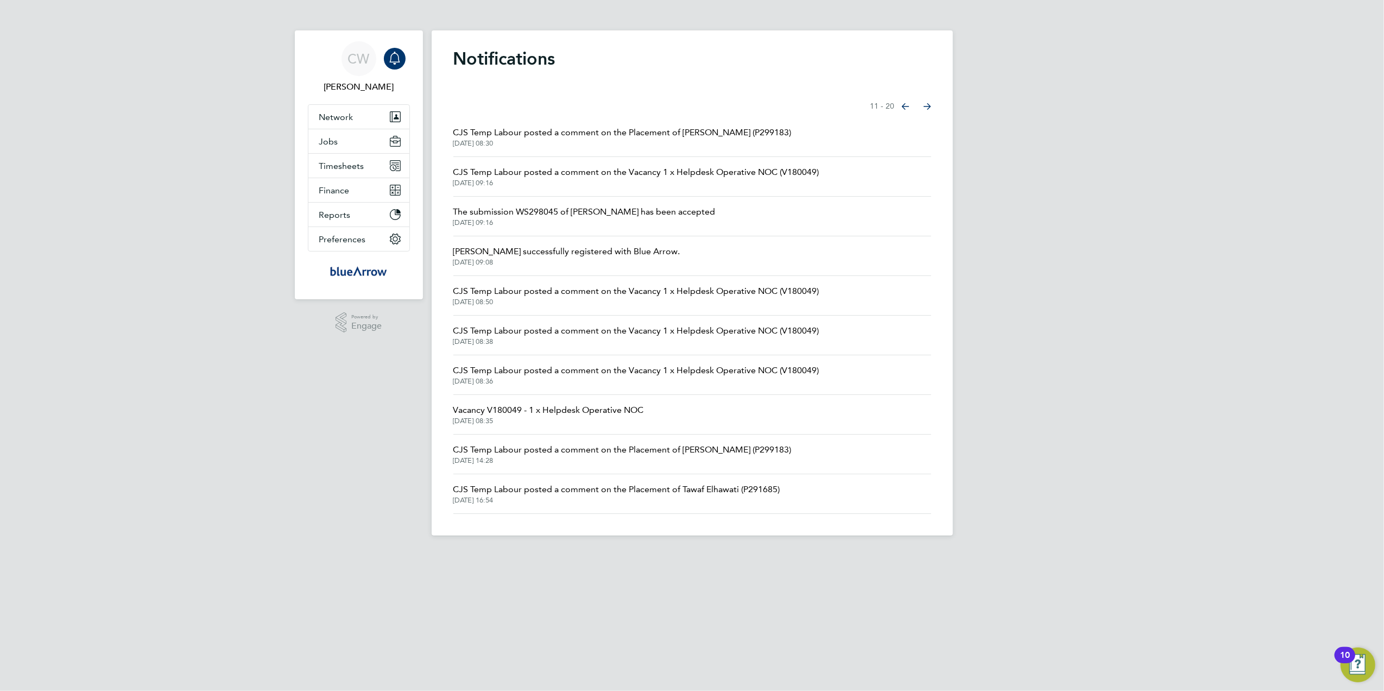
click at [920, 107] on button "Next page" at bounding box center [927, 107] width 22 height 22
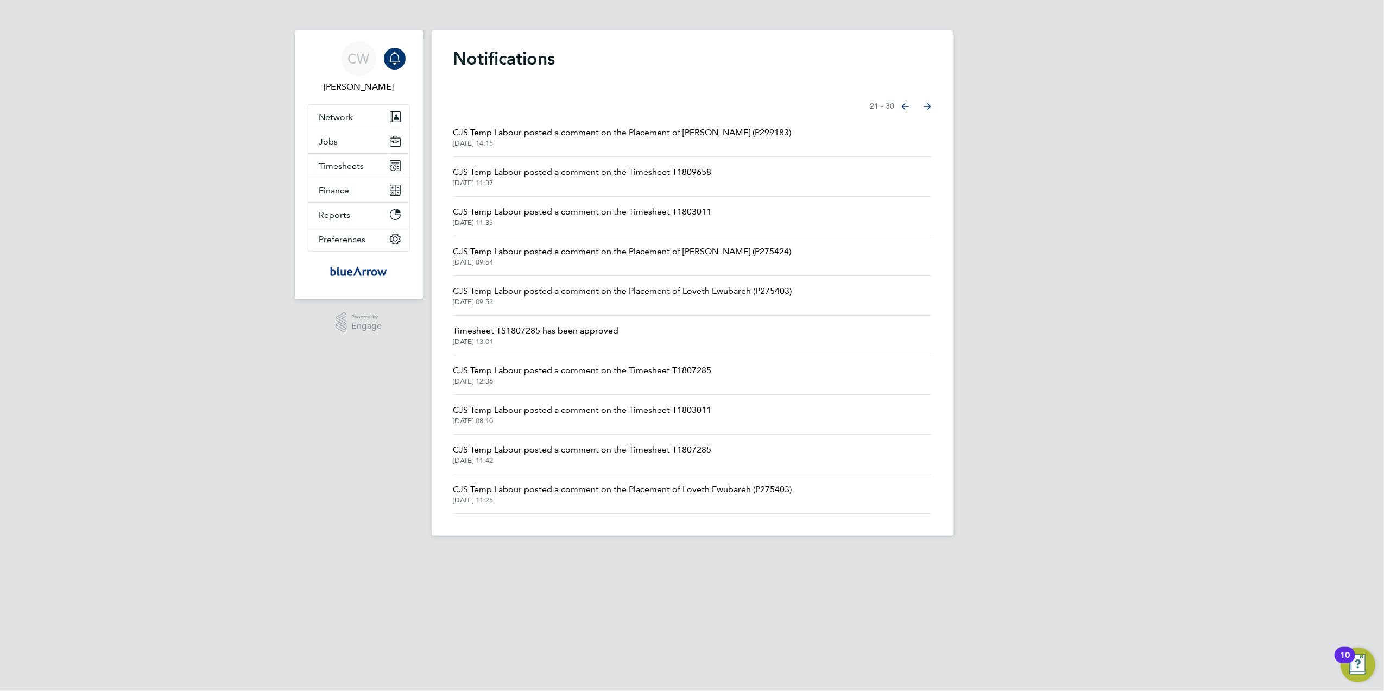
click at [921, 104] on button "Next page" at bounding box center [927, 107] width 22 height 22
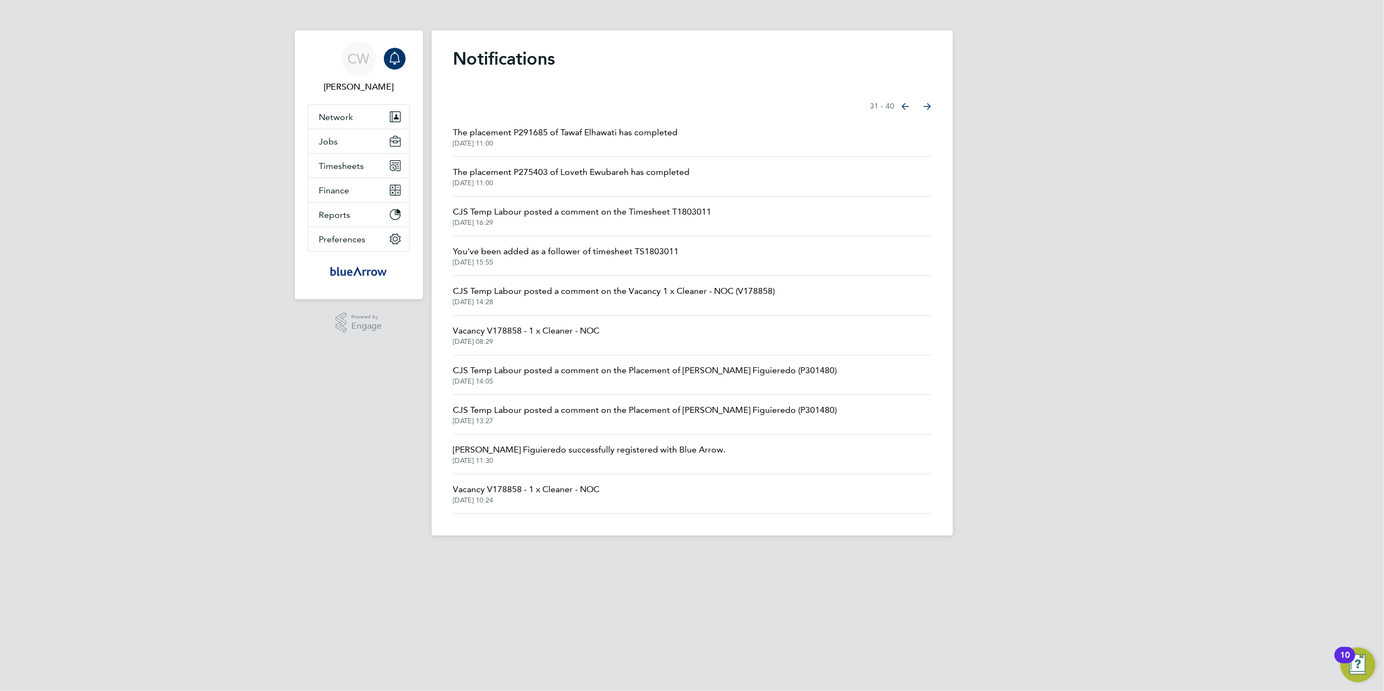
click at [923, 101] on button "Next page" at bounding box center [927, 107] width 22 height 22
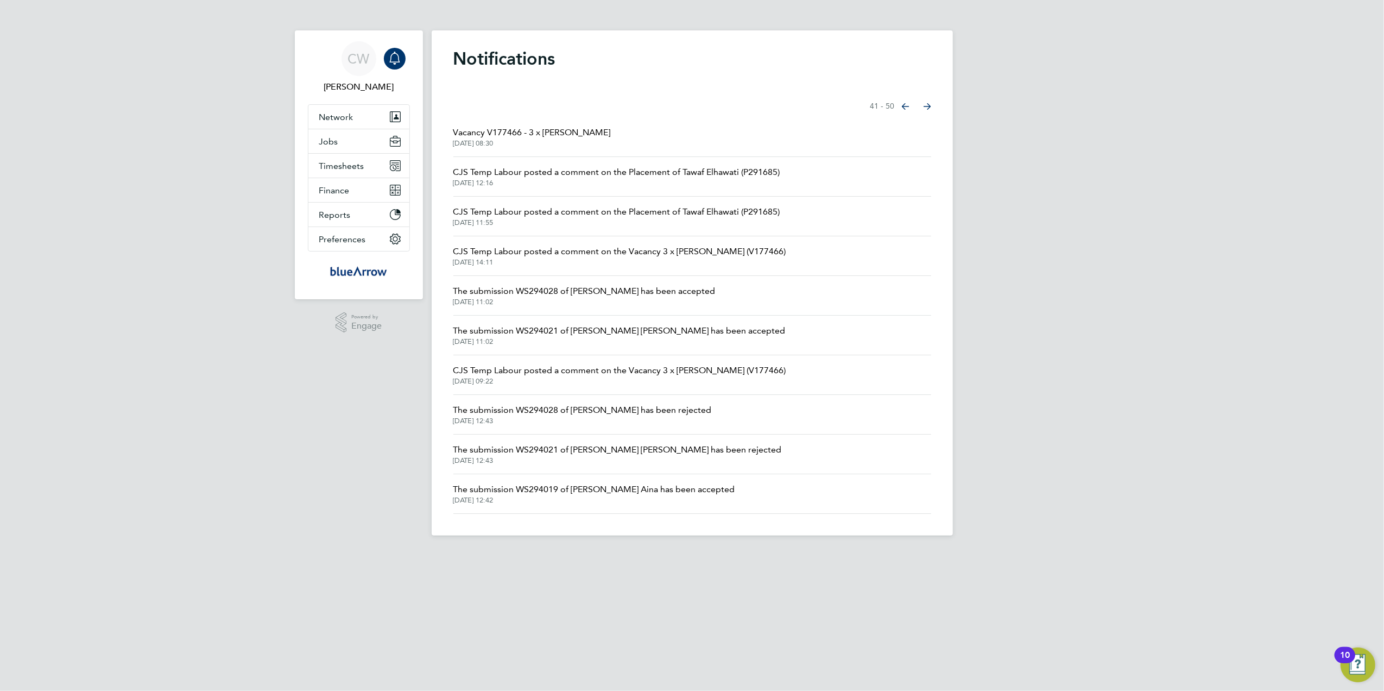
click at [923, 101] on button "Next page" at bounding box center [927, 107] width 22 height 22
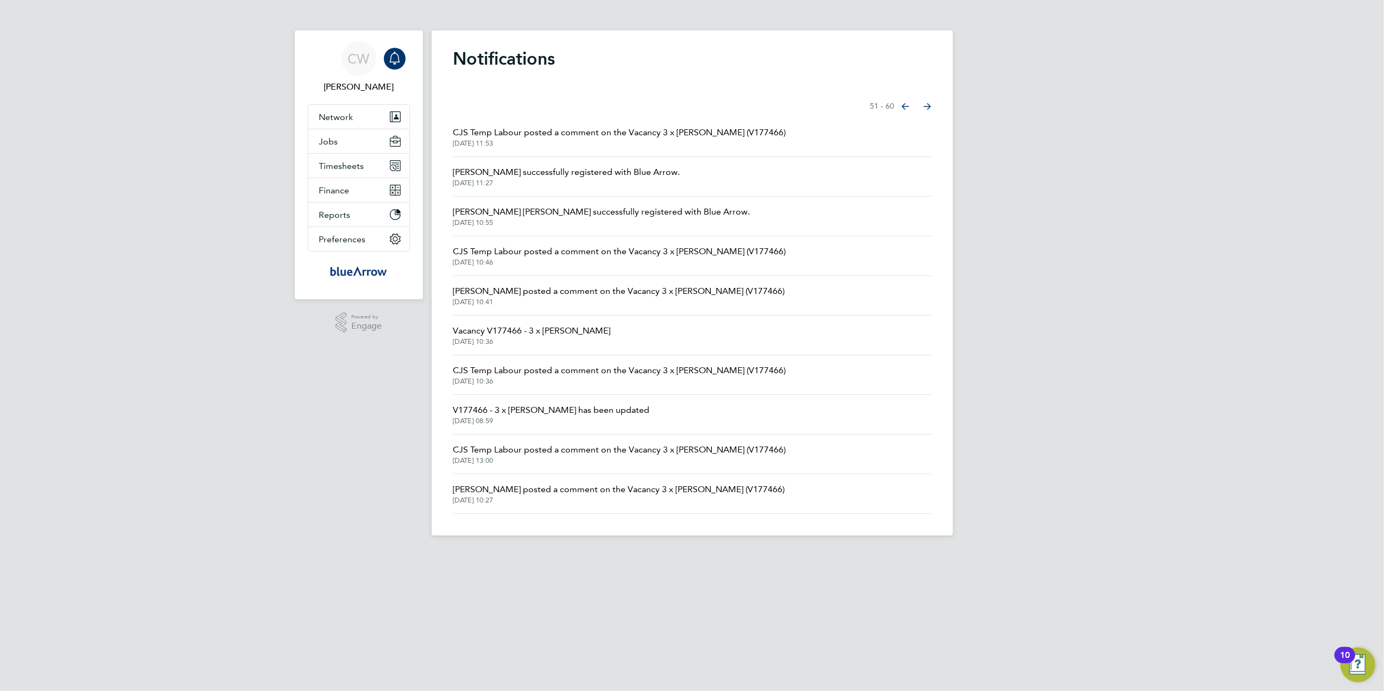
click at [924, 106] on icon "Select page of notifications list" at bounding box center [927, 106] width 8 height 7
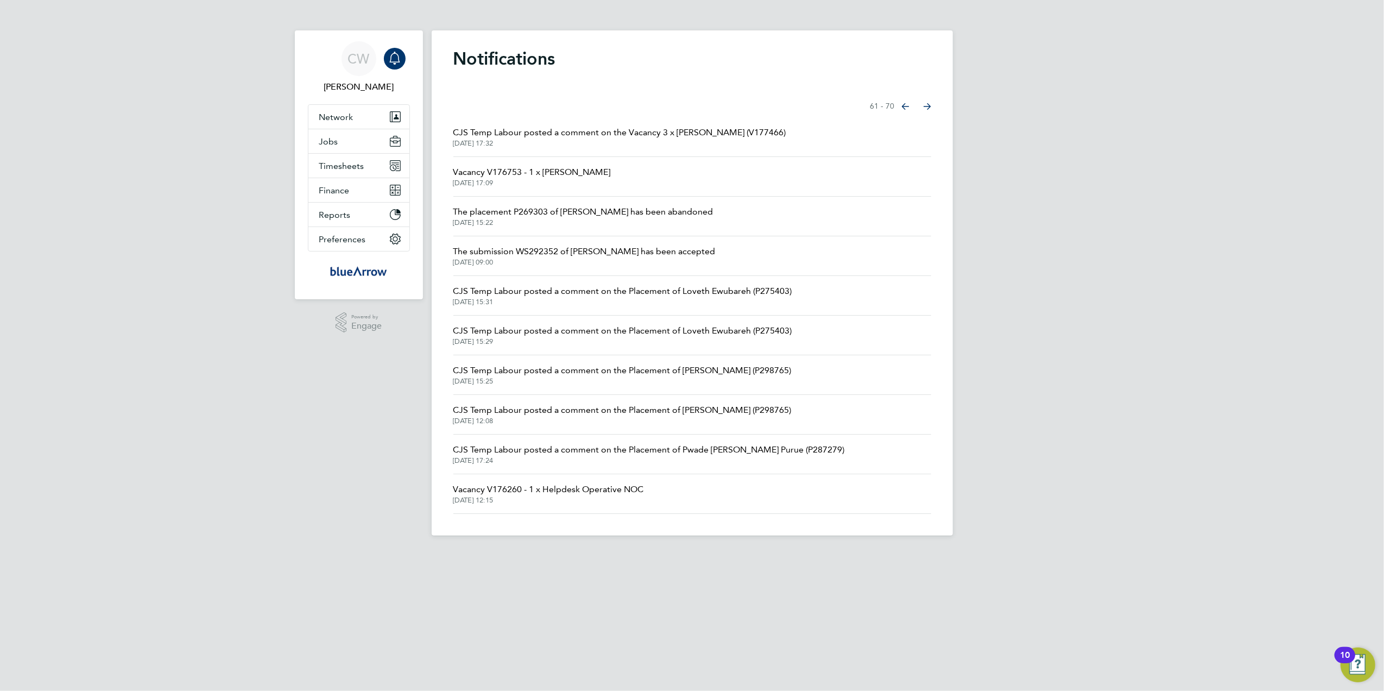
click at [925, 103] on icon "Select page of notifications list" at bounding box center [927, 106] width 8 height 7
click at [638, 166] on span "The submission WS291872 of [PERSON_NAME] has been accepted" at bounding box center [584, 172] width 262 height 13
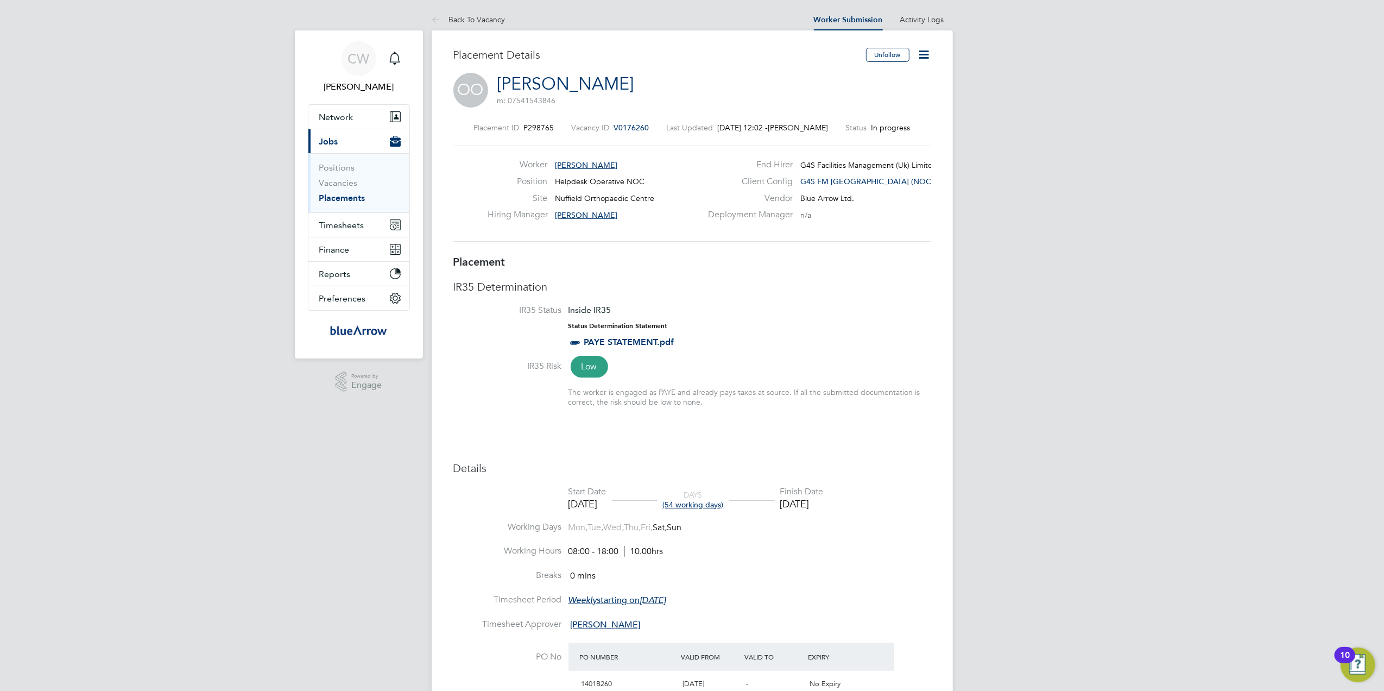
click at [631, 118] on div "Placement ID P298765 Vacancy ID V0176260 Last Updated [DATE] 12:02 - [PERSON_NA…" at bounding box center [692, 182] width 478 height 145
click at [626, 127] on span "V0176260" at bounding box center [631, 128] width 35 height 10
drag, startPoint x: 645, startPoint y: 124, endPoint x: 566, endPoint y: 124, distance: 79.8
click at [574, 120] on div "Placement ID P298765 Vacancy ID V0176260 Last Updated [DATE] 12:02 - [PERSON_NA…" at bounding box center [692, 182] width 478 height 145
click at [558, 124] on div "Placement ID P298765 Vacancy ID V0176260 Last Updated [DATE] 12:02 - [PERSON_NA…" at bounding box center [692, 128] width 478 height 10
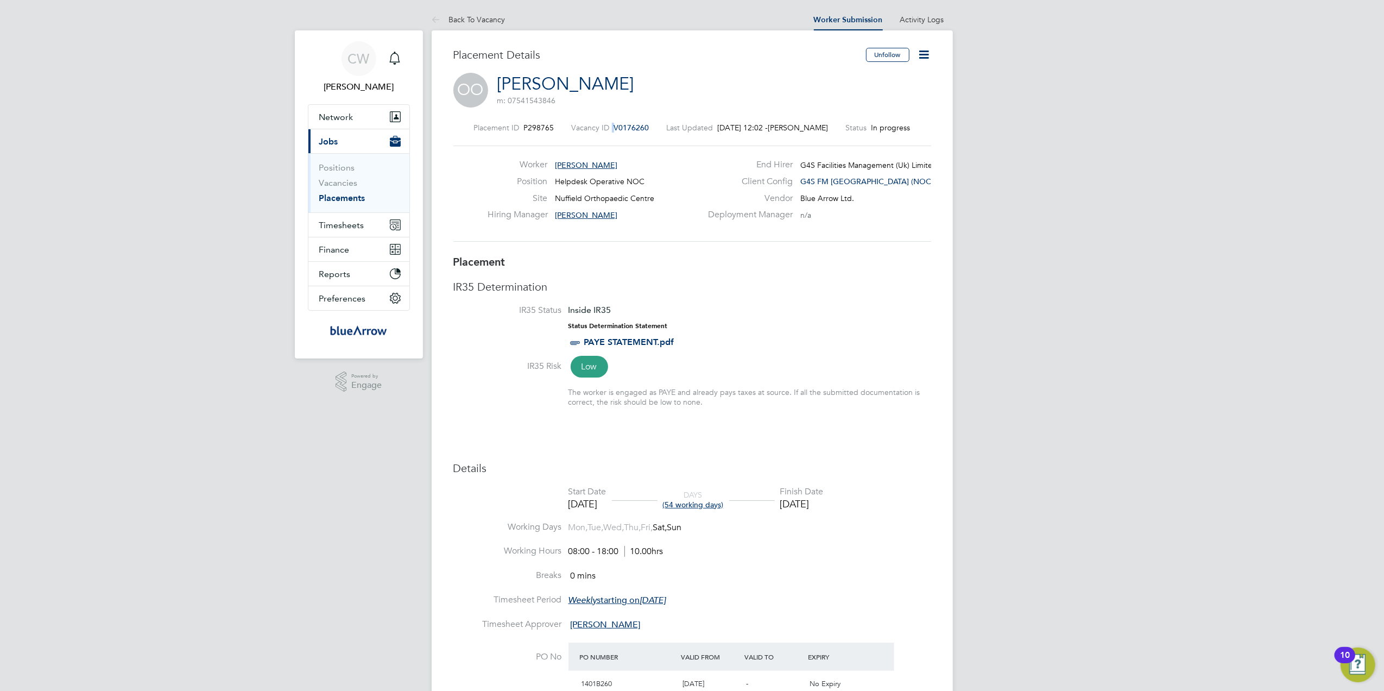
drag, startPoint x: 558, startPoint y: 125, endPoint x: 638, endPoint y: 122, distance: 80.4
click at [639, 123] on div "Placement ID P298765 Vacancy ID V0176260 Last Updated [DATE] 12:02 - [PERSON_NA…" at bounding box center [692, 128] width 478 height 10
drag, startPoint x: 638, startPoint y: 121, endPoint x: 582, endPoint y: 122, distance: 56.5
click at [582, 122] on div "Placement ID P298765 Vacancy ID V0176260 Last Updated [DATE] 12:02 - [PERSON_NA…" at bounding box center [692, 182] width 478 height 145
click at [621, 124] on span "V0176260" at bounding box center [631, 128] width 35 height 10
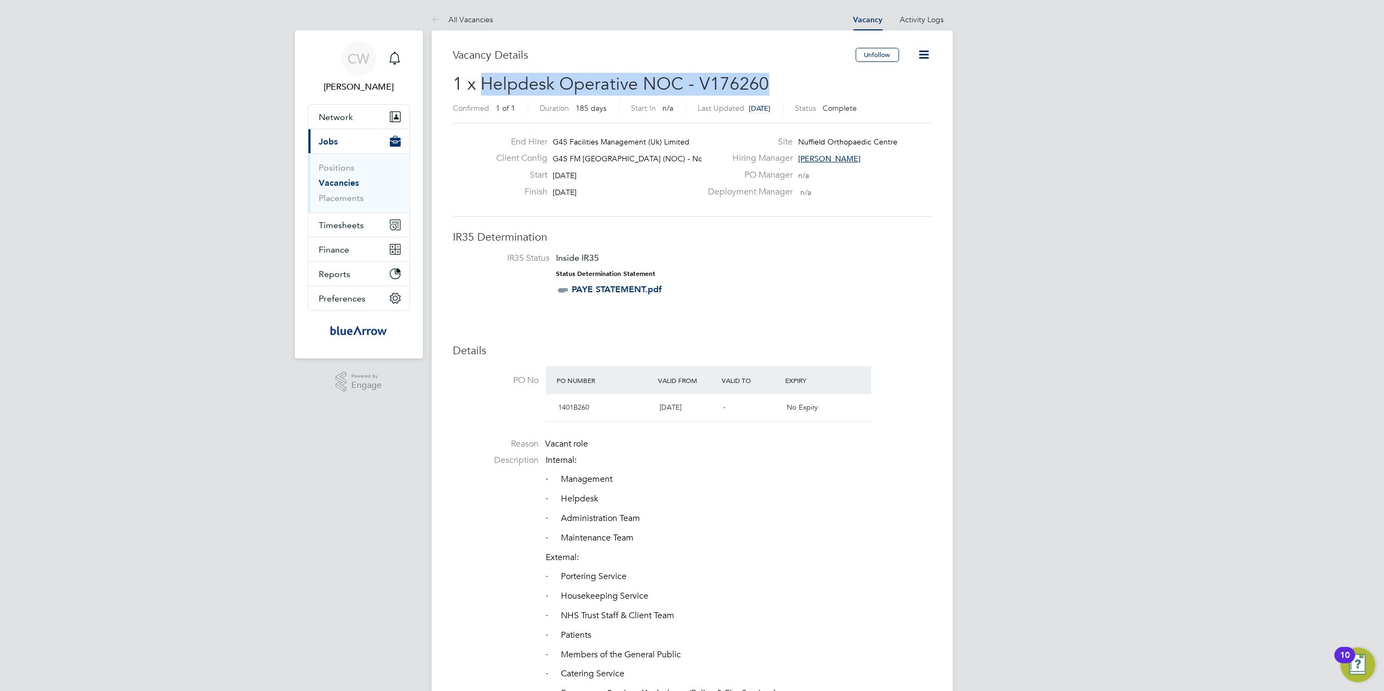
drag, startPoint x: 767, startPoint y: 78, endPoint x: 484, endPoint y: 87, distance: 282.5
click at [484, 87] on h2 "1 x Helpdesk Operative NOC - V176260 Confirmed 1 of 1 Duration 185 days Start I…" at bounding box center [692, 96] width 478 height 46
